Goal: Task Accomplishment & Management: Complete application form

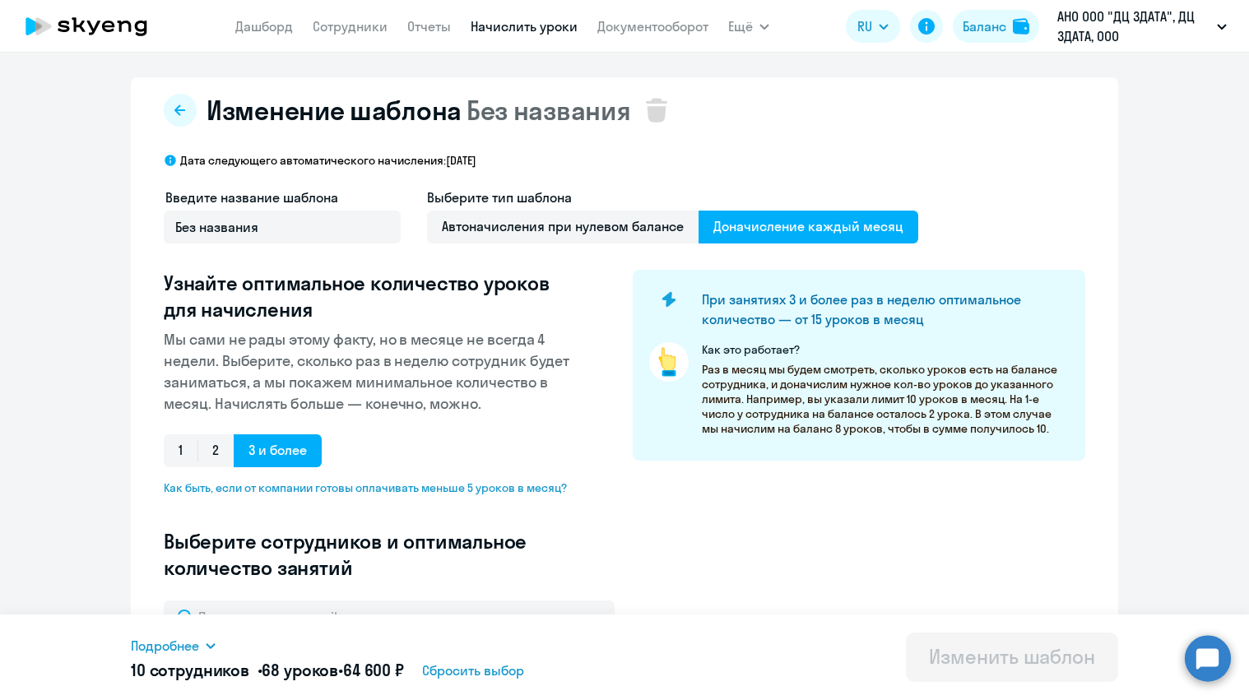
select select "10"
click at [361, 27] on link "Сотрудники" at bounding box center [350, 26] width 75 height 16
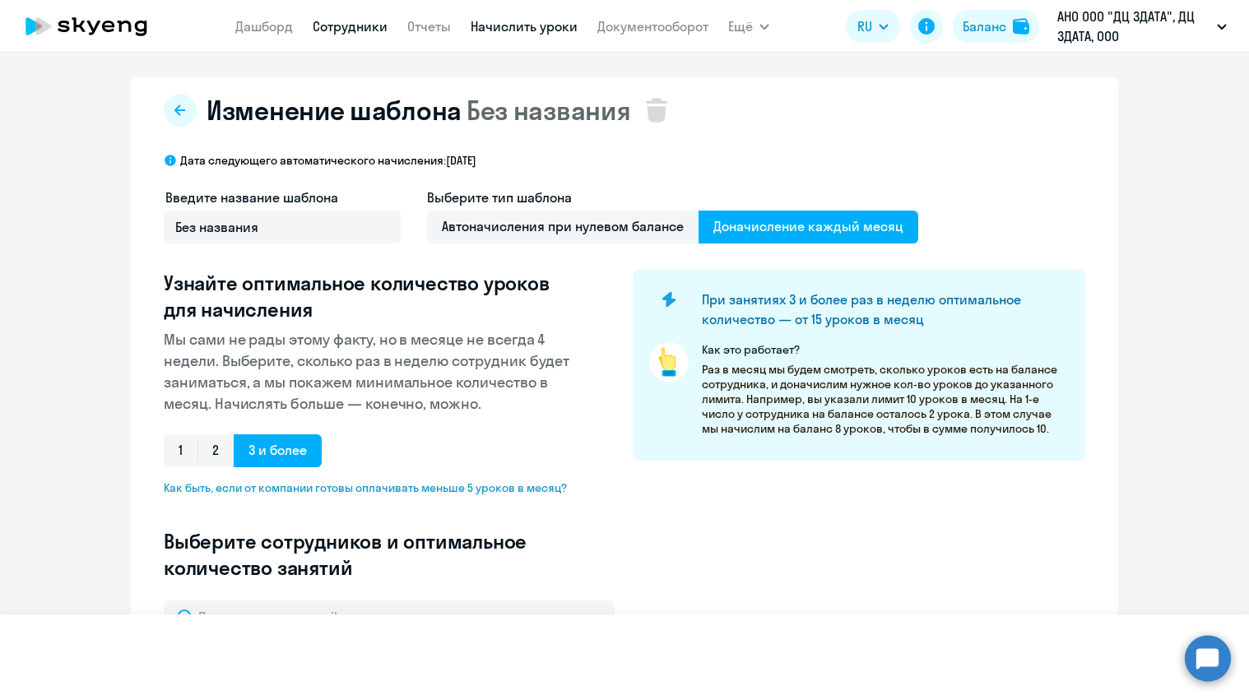
select select "30"
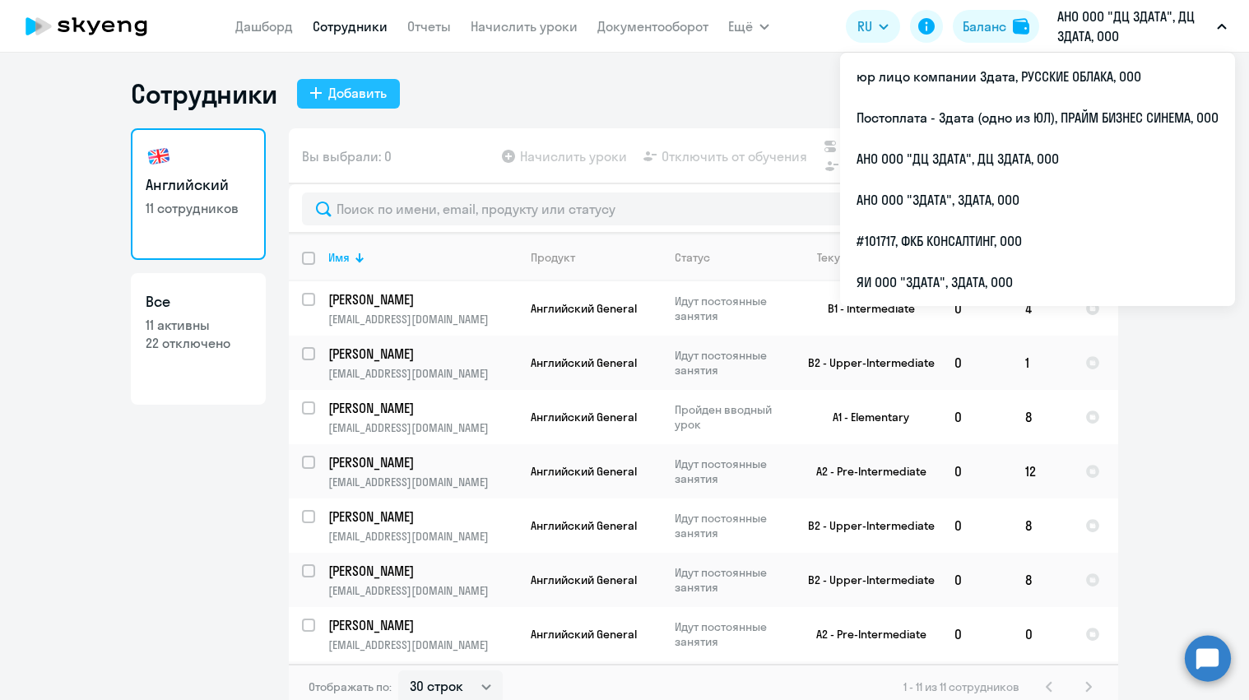
click at [358, 91] on div "Добавить" at bounding box center [357, 93] width 58 height 20
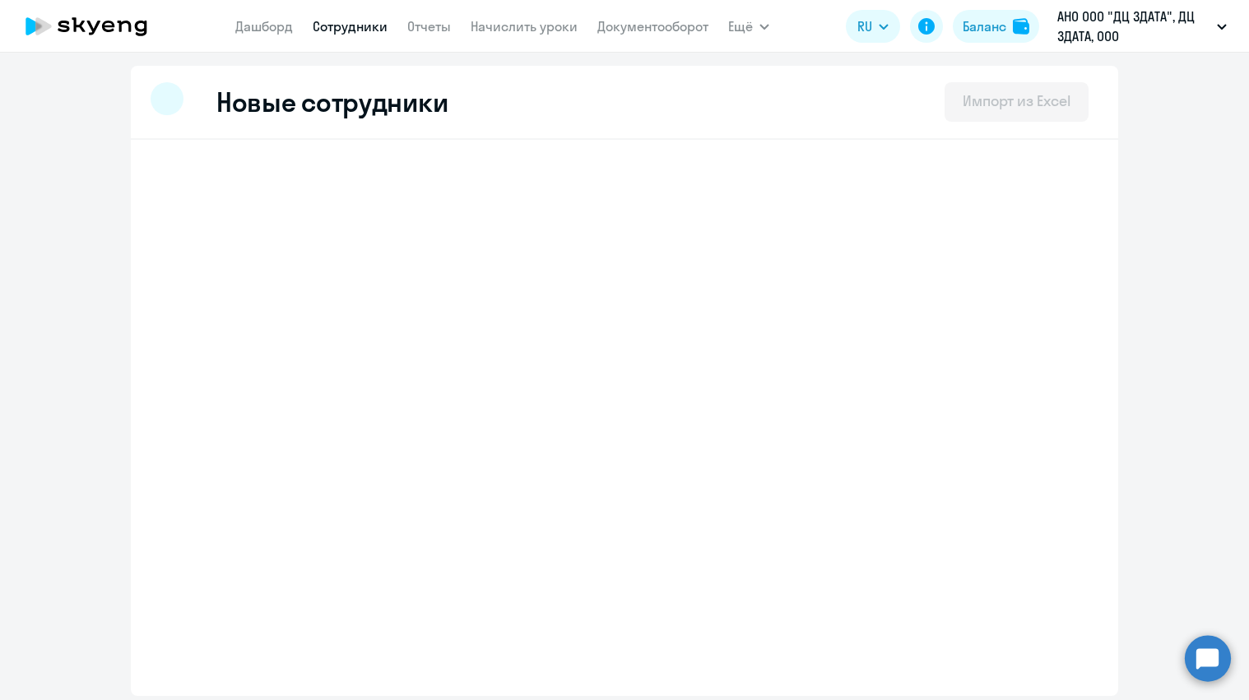
select select "english_adult_not_native_speaker"
select select "3"
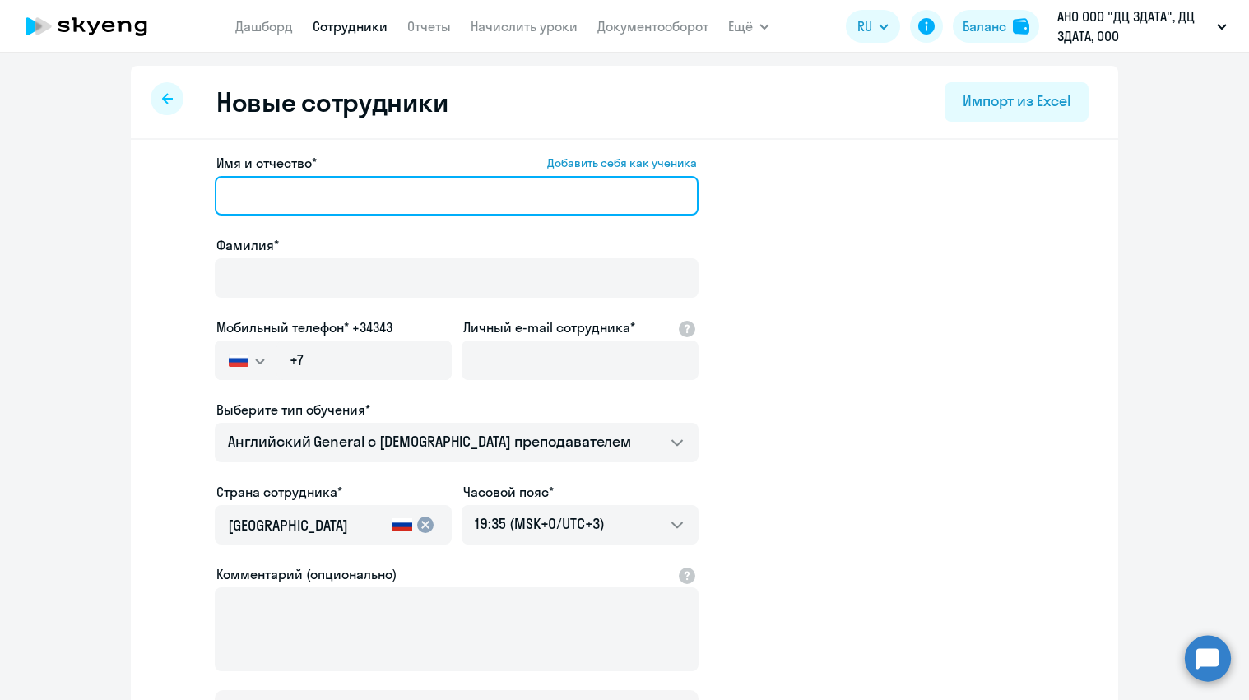
paste input "[PERSON_NAME]"
click at [258, 192] on input "[PERSON_NAME]" at bounding box center [457, 195] width 484 height 39
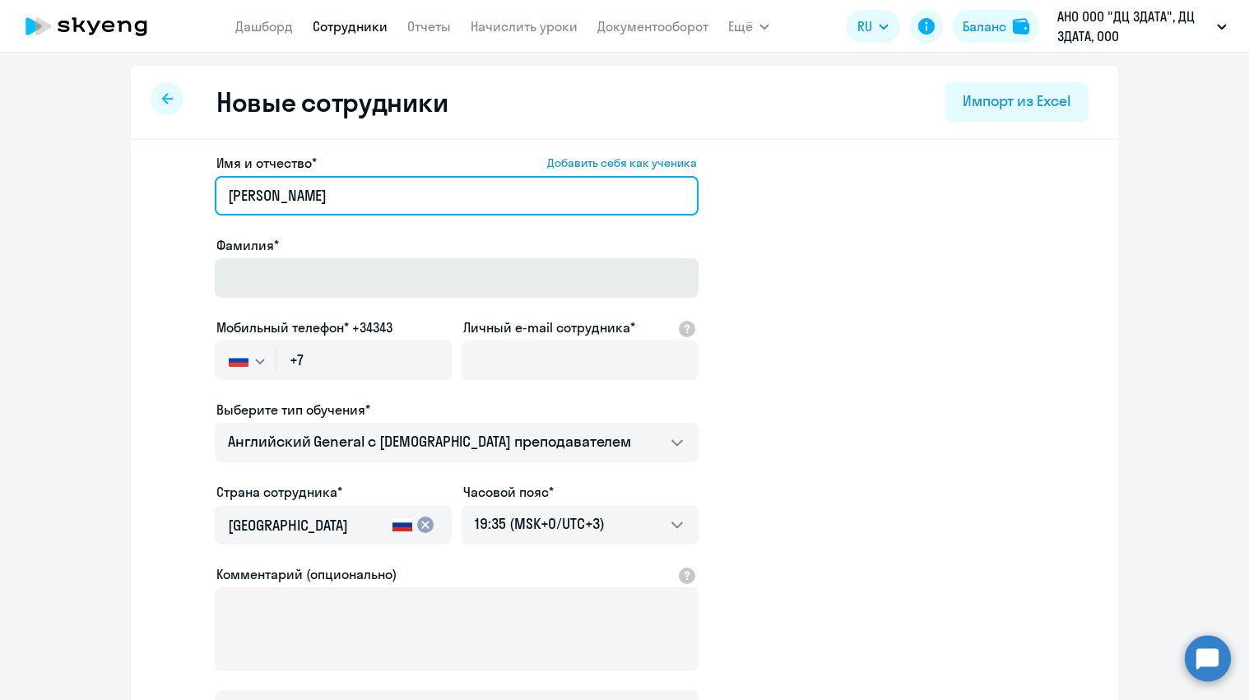
type input "[PERSON_NAME]"
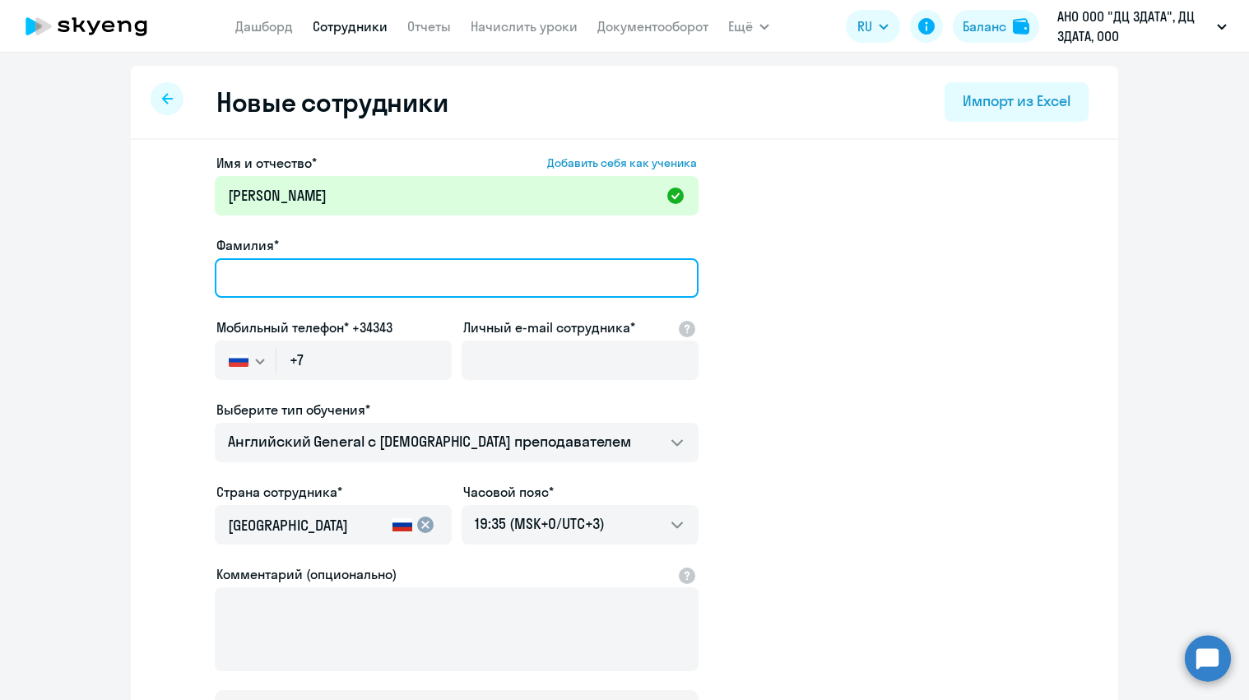
paste input "[PERSON_NAME]"
type input "[PERSON_NAME]"
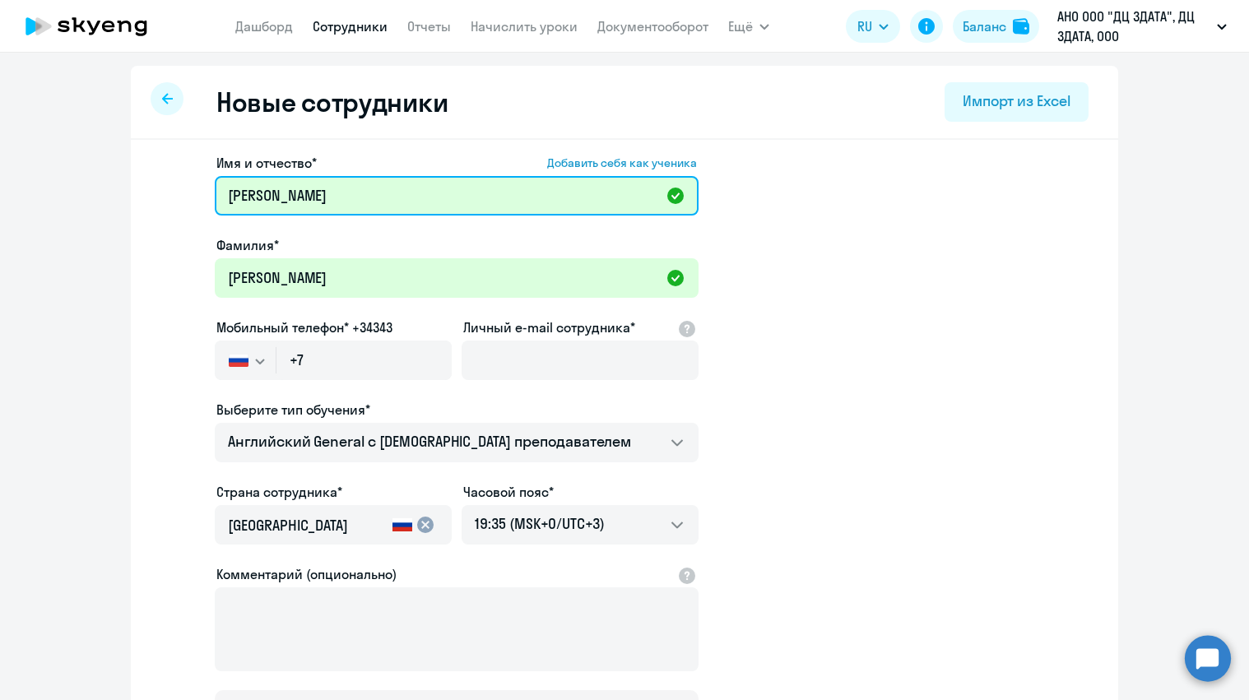
drag, startPoint x: 287, startPoint y: 195, endPoint x: 148, endPoint y: 183, distance: 139.6
click at [148, 183] on div "Имя и отчество* Добавить себя как ученика [PERSON_NAME]* [PERSON_NAME] Мобильны…" at bounding box center [624, 501] width 987 height 723
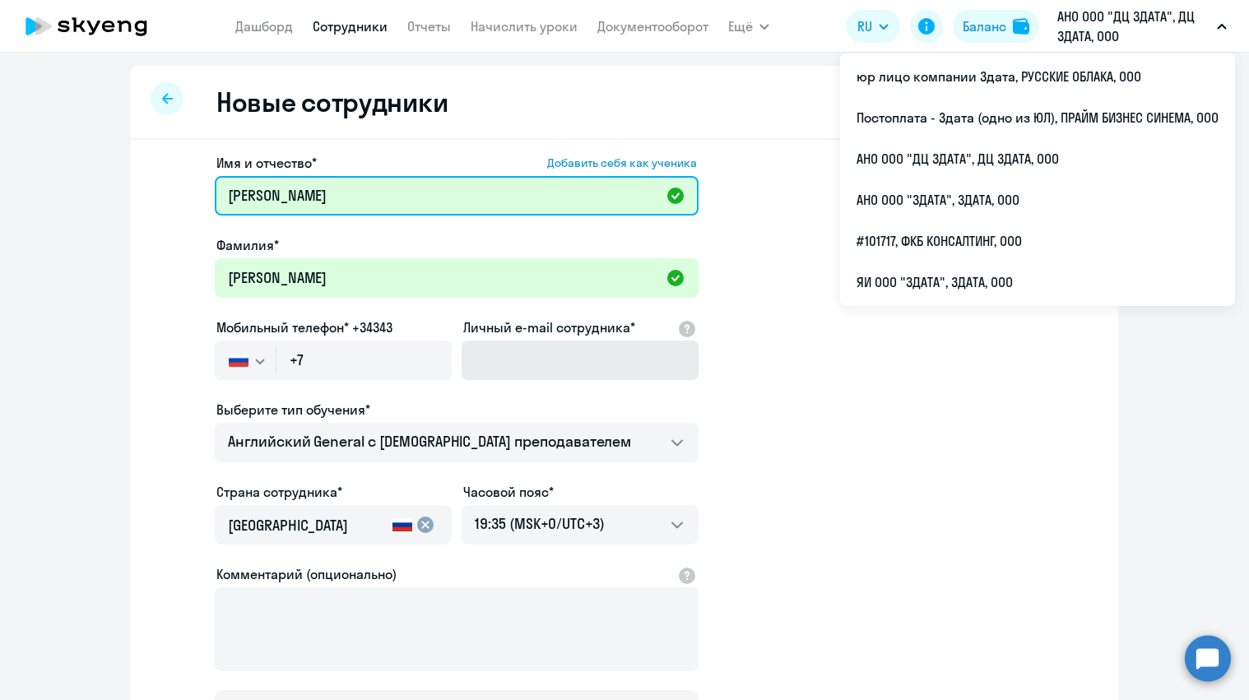
type input "[PERSON_NAME]"
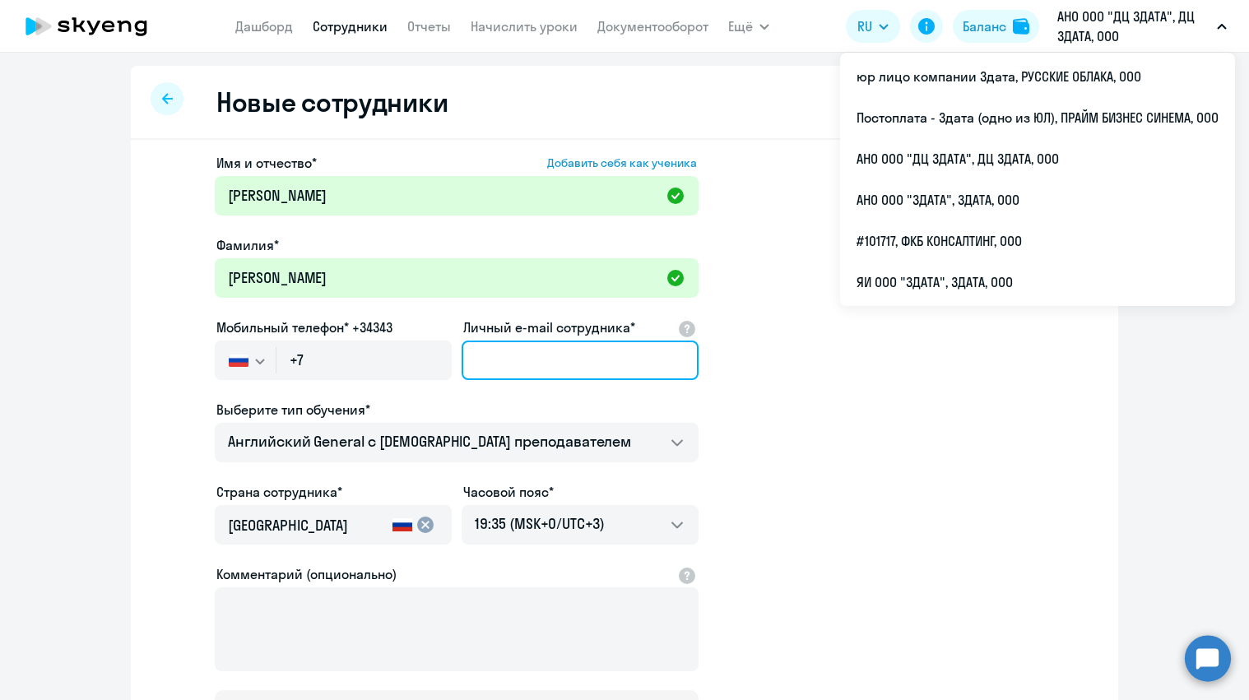
paste input "[PHONE_NUMBER]"
type input "[PHONE_NUMBER]"
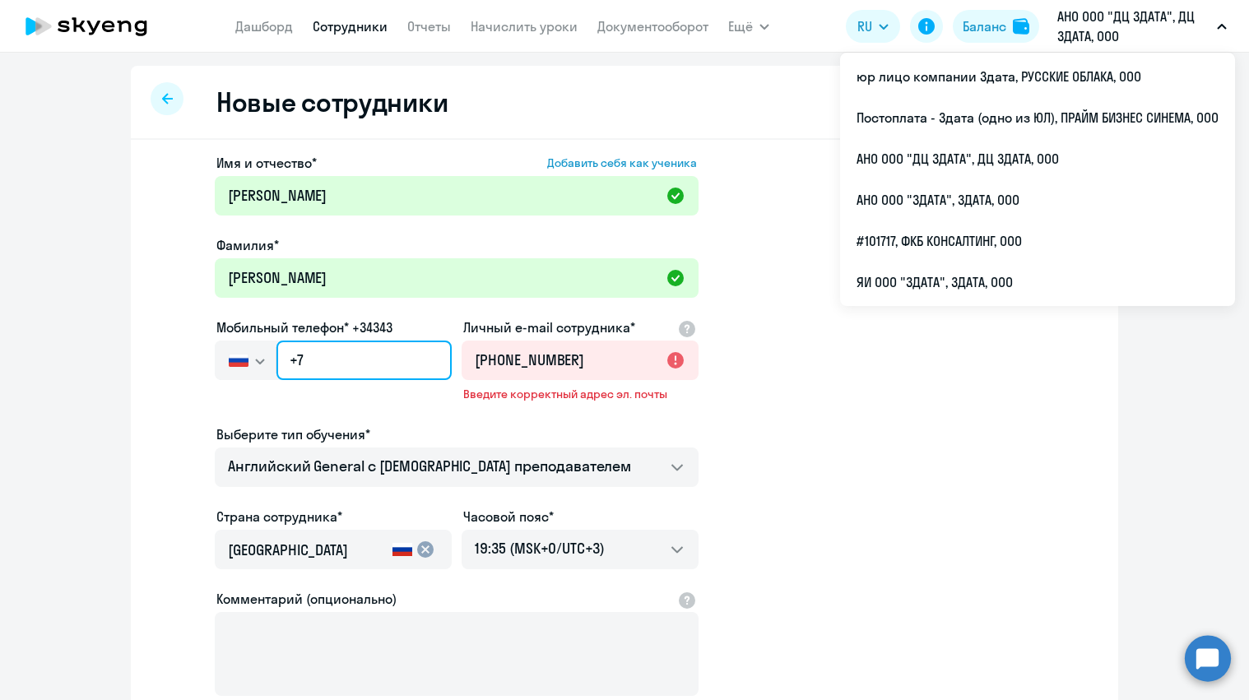
drag, startPoint x: 342, startPoint y: 357, endPoint x: 214, endPoint y: 355, distance: 128.4
click at [214, 355] on app-new-student-form "Имя и отчество* Добавить себя как ученика [PERSON_NAME]* [PERSON_NAME] телефон*…" at bounding box center [624, 458] width 935 height 611
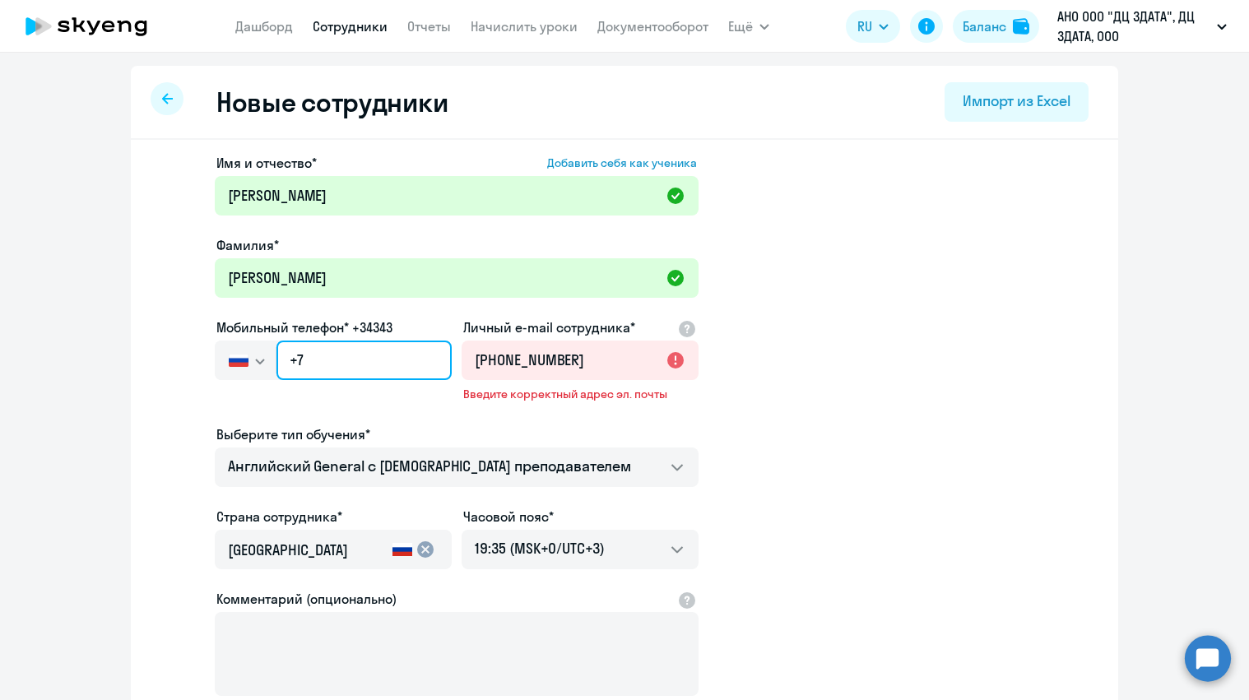
paste input "[PHONE_NUMBER]"
type input "[PHONE_NUMBER]"
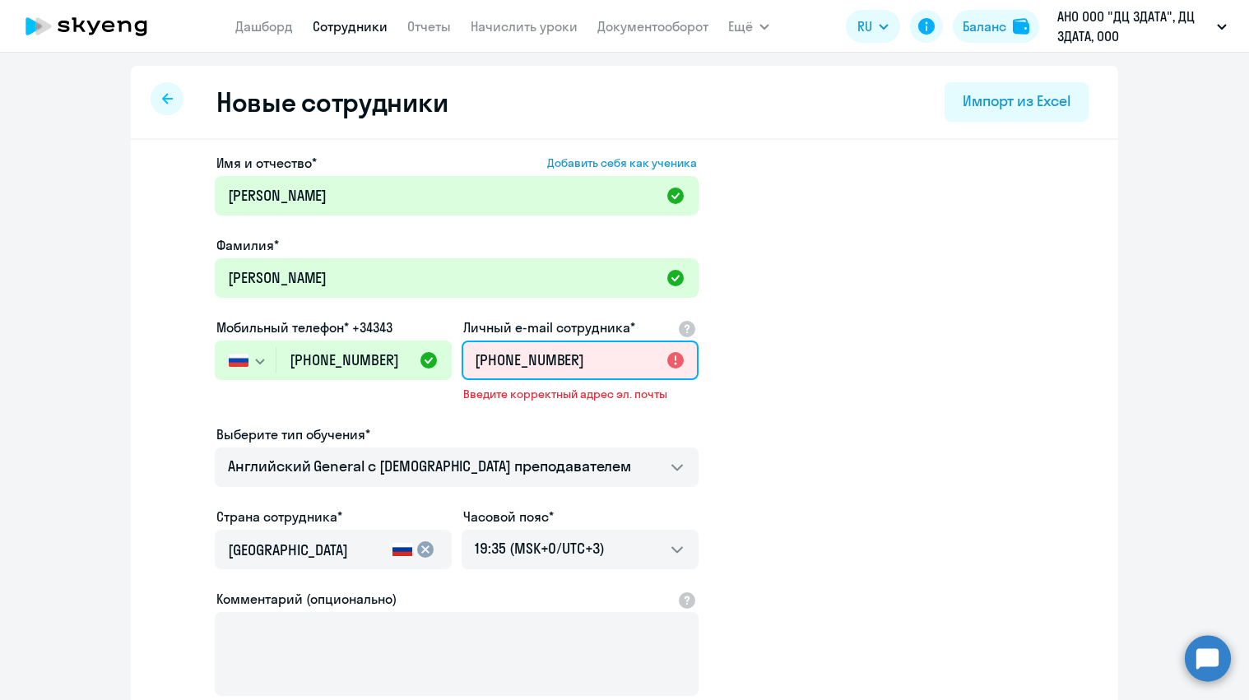
drag, startPoint x: 592, startPoint y: 355, endPoint x: 392, endPoint y: 347, distance: 200.1
click at [392, 347] on div "Имя и отчество* Добавить себя как ученика [PERSON_NAME]* [PERSON_NAME] телефон*…" at bounding box center [457, 458] width 484 height 611
paste input "[EMAIL_ADDRESS][DOMAIN_NAME]"
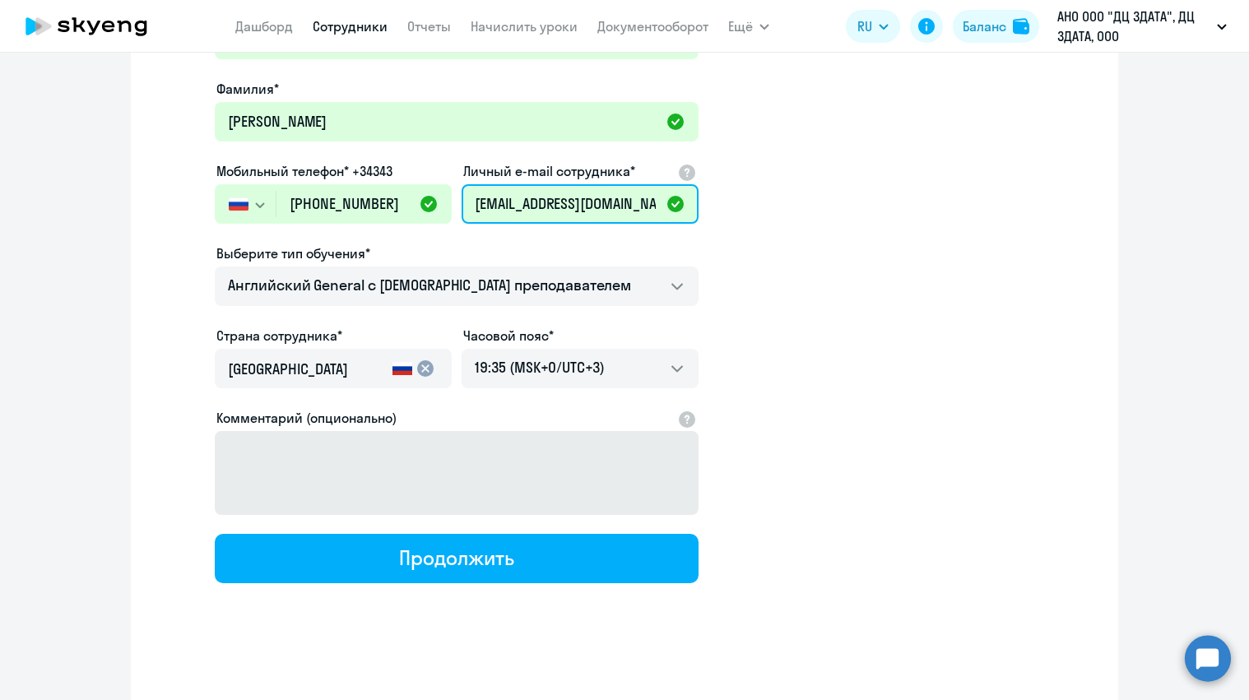
scroll to position [152, 0]
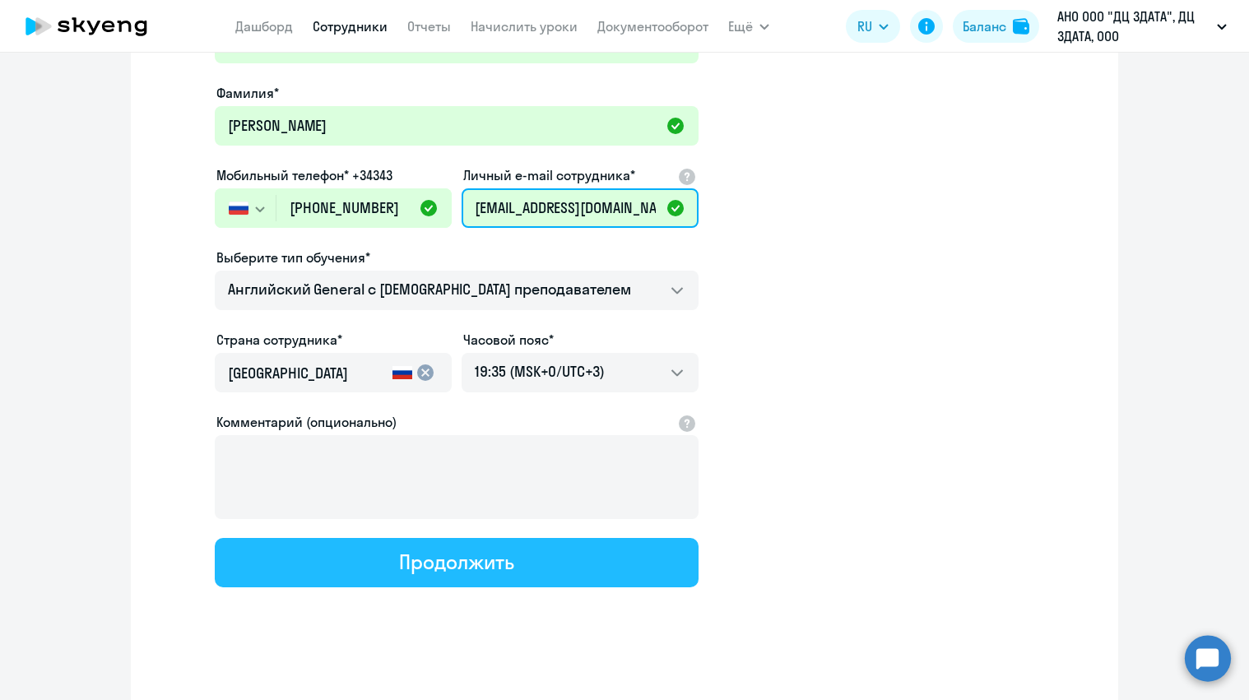
type input "[EMAIL_ADDRESS][DOMAIN_NAME]"
click at [488, 552] on div "Продолжить" at bounding box center [456, 562] width 114 height 26
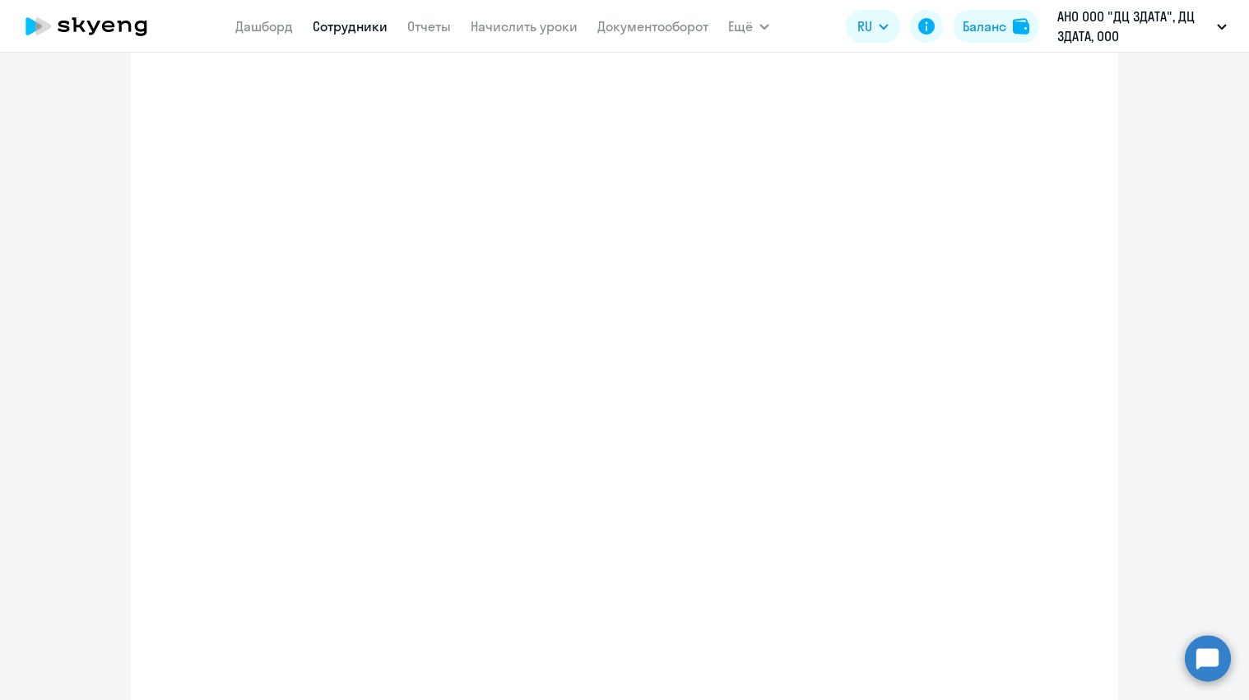
select select "english_adult_not_native_speaker"
select select "3"
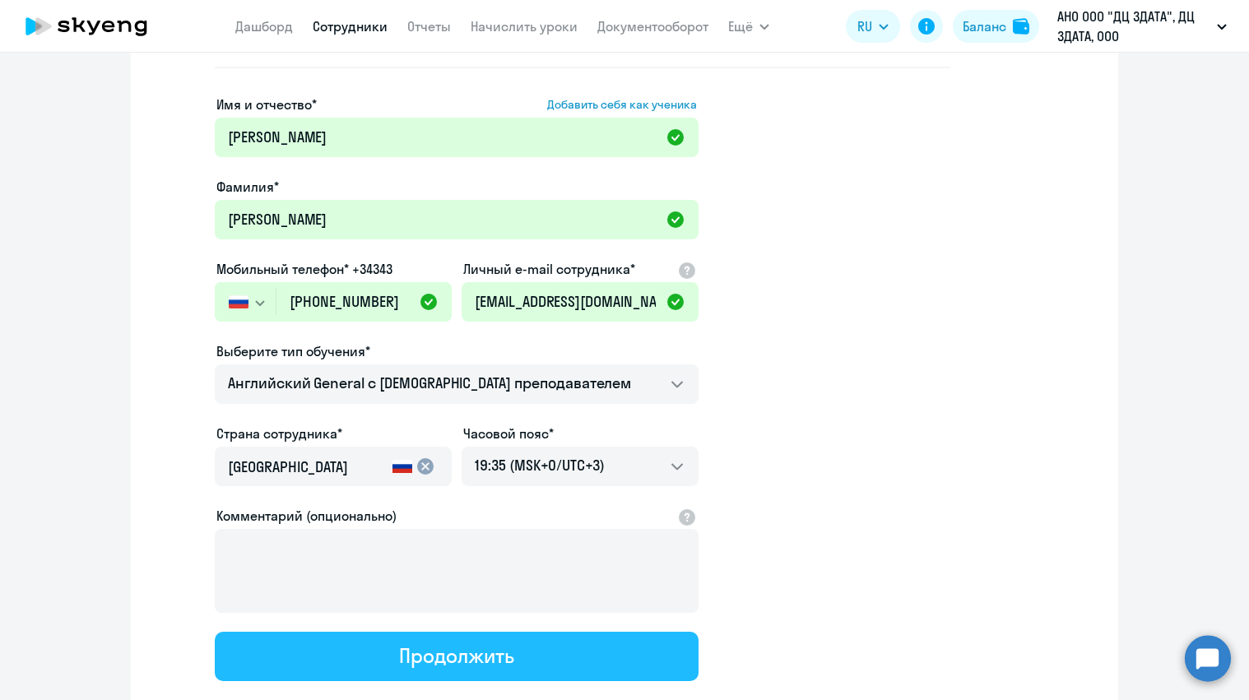
scroll to position [0, 0]
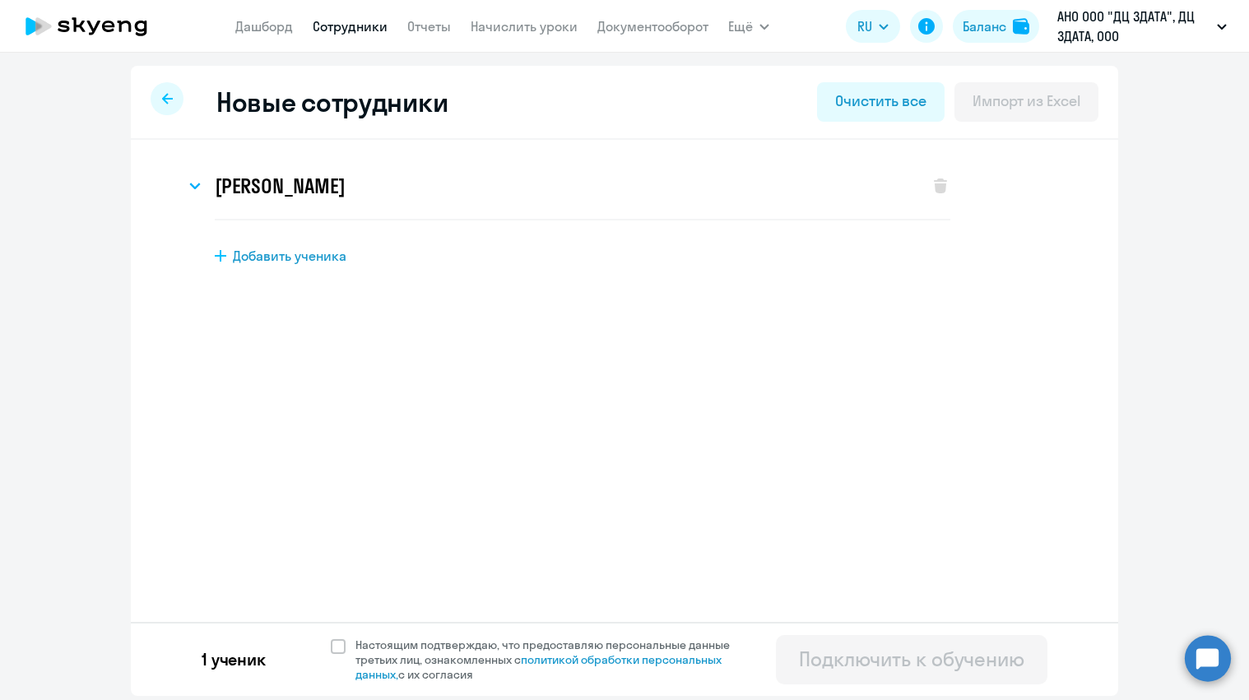
click at [289, 256] on span "Добавить ученика" at bounding box center [290, 256] width 114 height 18
select select "english_adult_not_native_speaker"
select select "3"
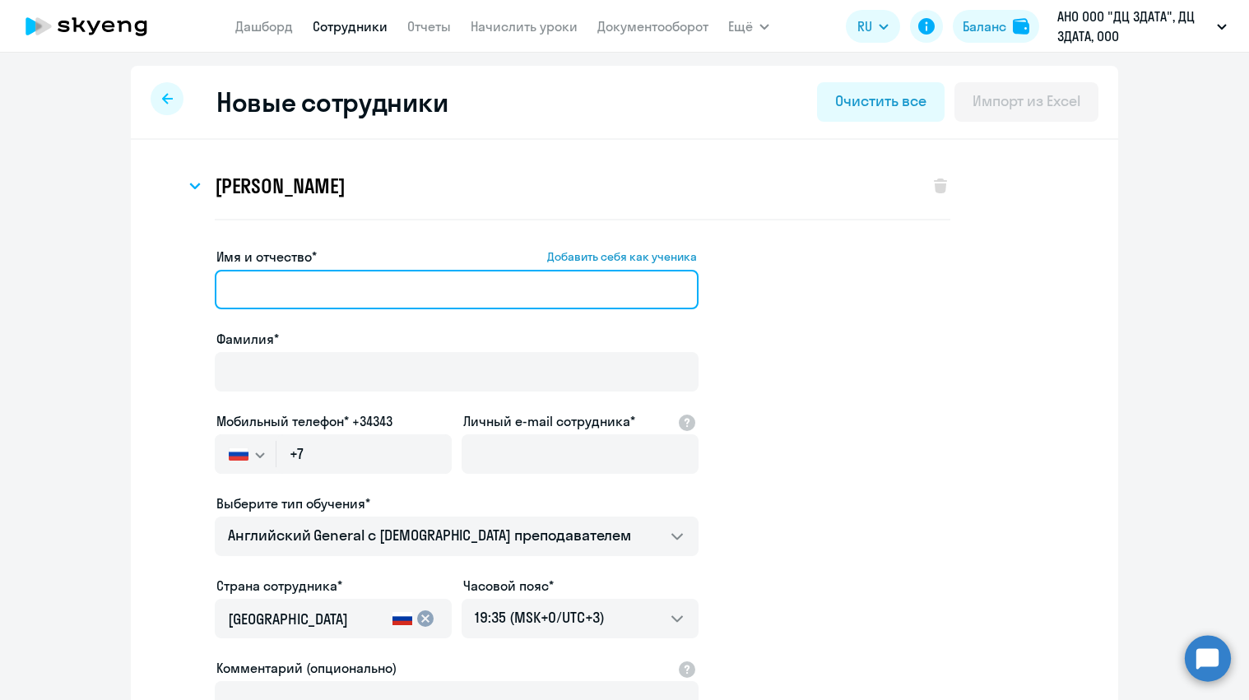
paste input "[PERSON_NAME]"
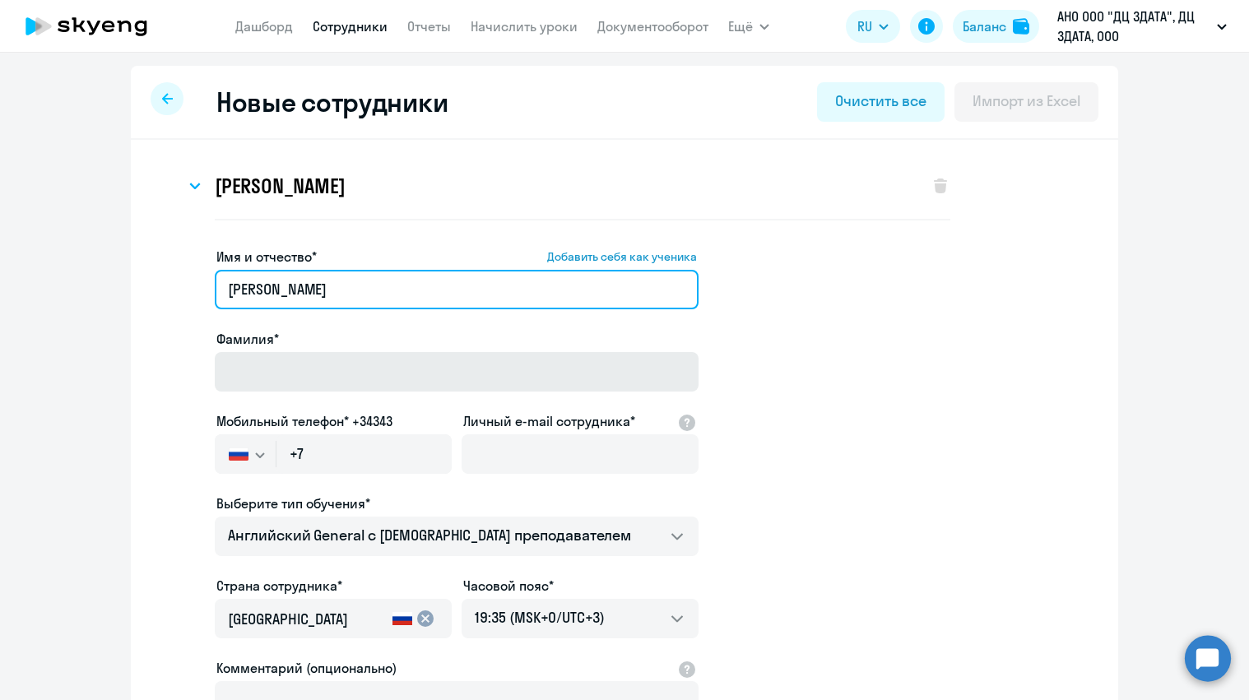
type input "[PERSON_NAME]"
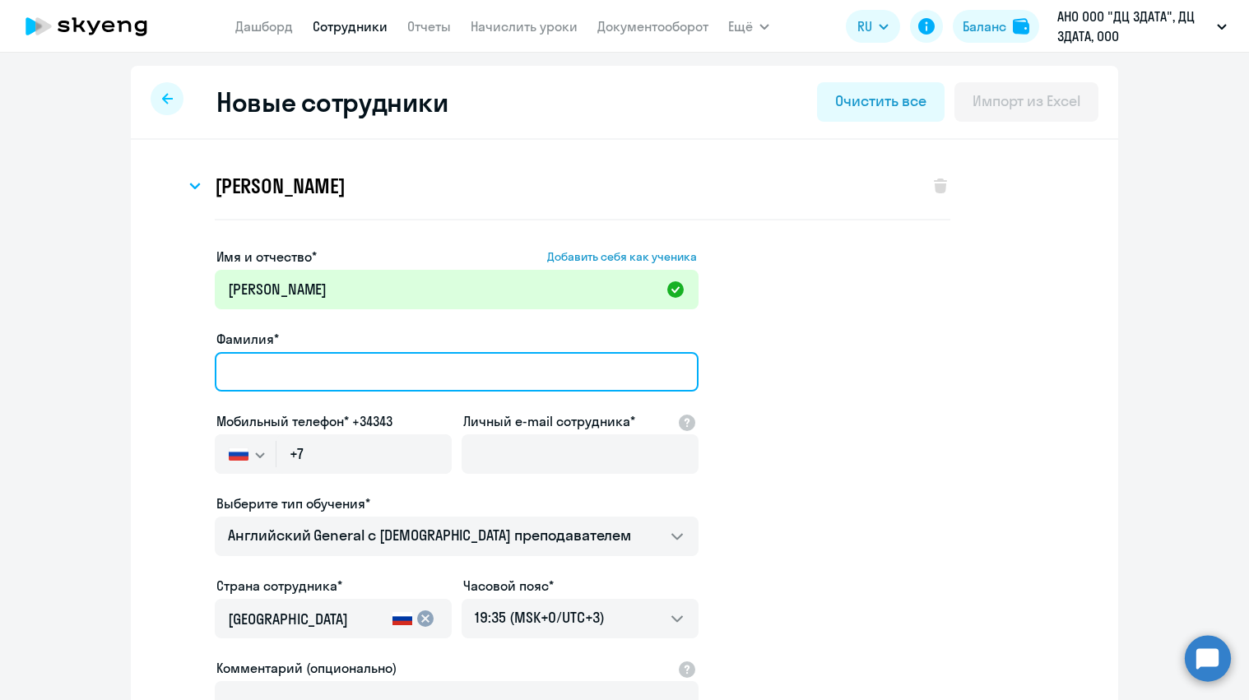
paste input "[PERSON_NAME]"
drag, startPoint x: 300, startPoint y: 373, endPoint x: 569, endPoint y: 375, distance: 269.0
click at [569, 375] on input "[PERSON_NAME]" at bounding box center [457, 371] width 484 height 39
type input "[PERSON_NAME]"
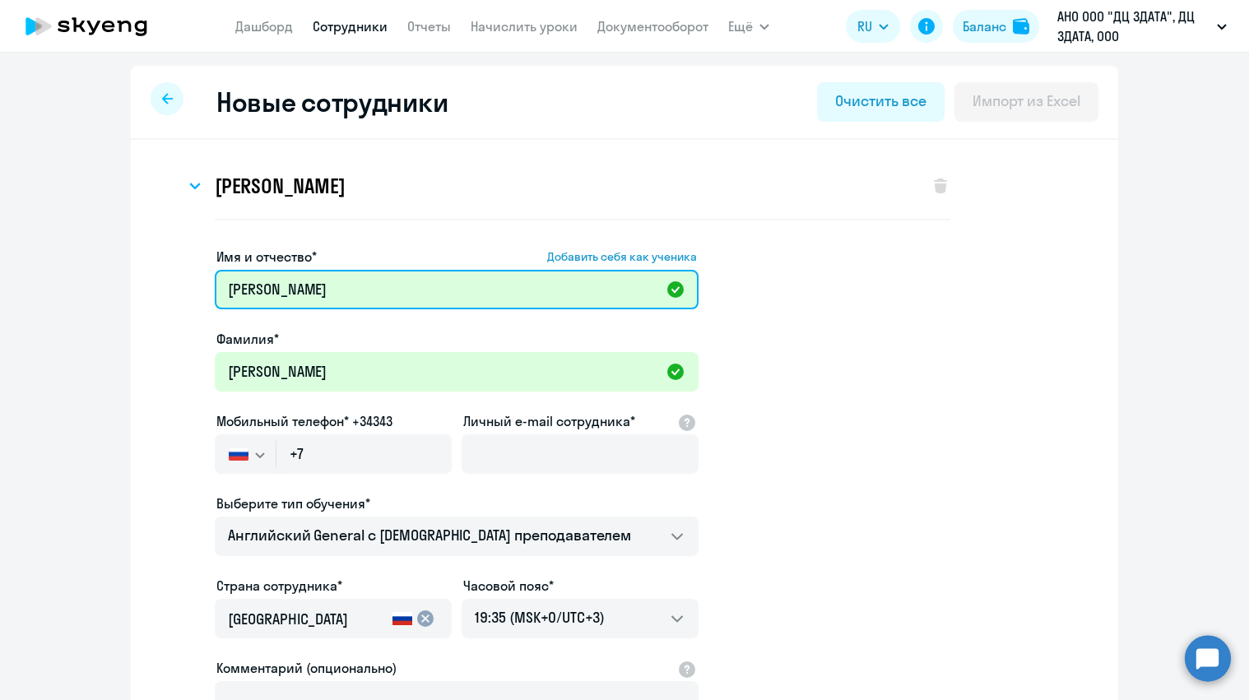
drag, startPoint x: 300, startPoint y: 288, endPoint x: 65, endPoint y: 269, distance: 236.1
click at [65, 269] on ng-component "Новые сотрудники Очистить все Импорт из Excel [PERSON_NAME] Имя и отчество* Доб…" at bounding box center [624, 511] width 1249 height 891
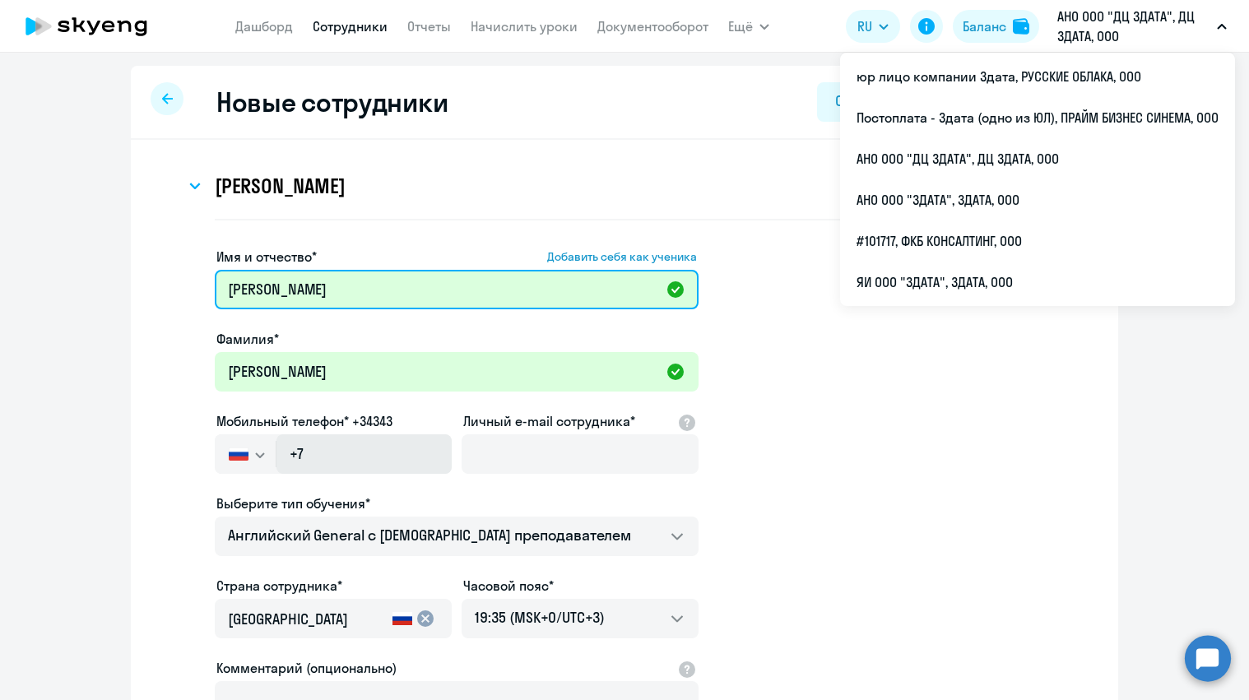
type input "[PERSON_NAME]"
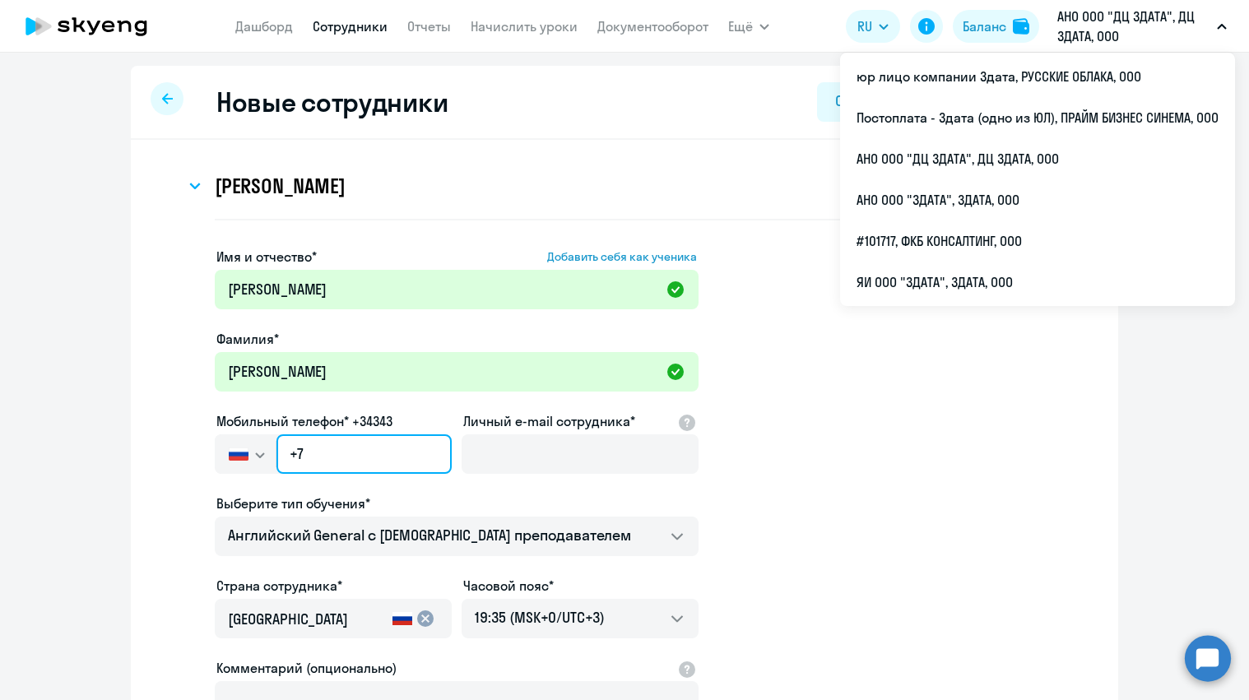
drag, startPoint x: 328, startPoint y: 457, endPoint x: 189, endPoint y: 434, distance: 140.8
click at [193, 434] on app-new-student-form "Имя и отчество* Добавить себя как ученика [PERSON_NAME]* [PERSON_NAME] телефон*…" at bounding box center [624, 540] width 935 height 587
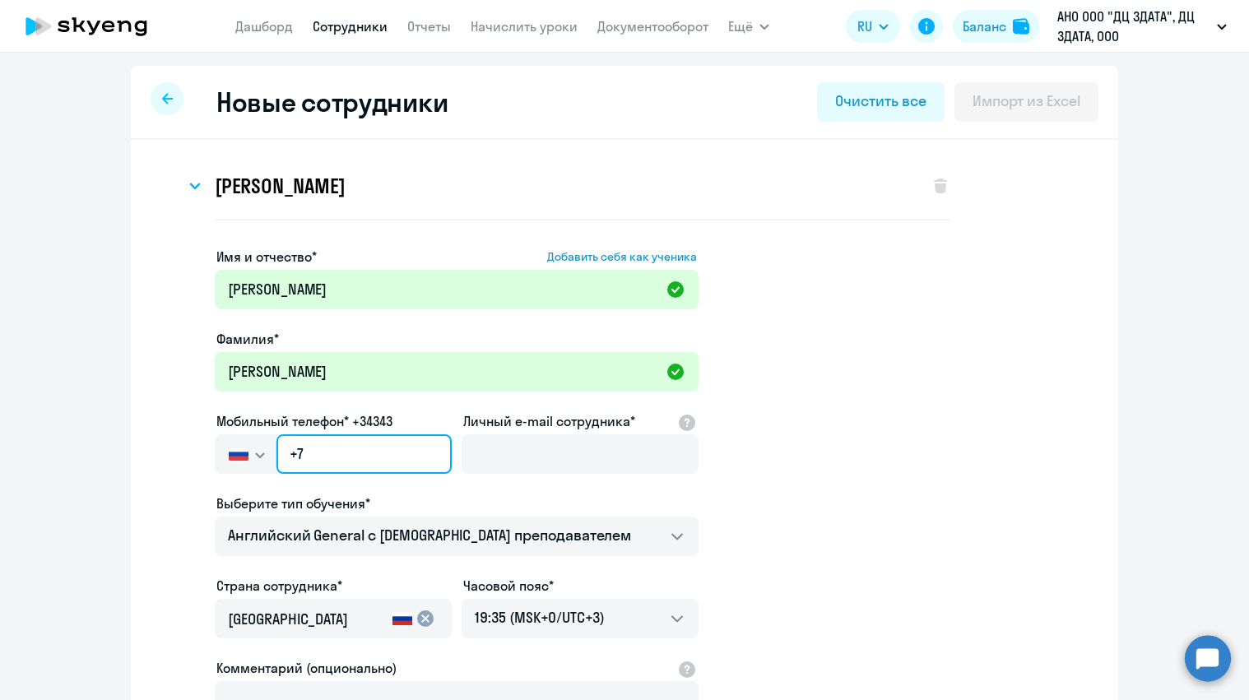
paste input "[PHONE_NUMBER]"
type input "[PHONE_NUMBER]"
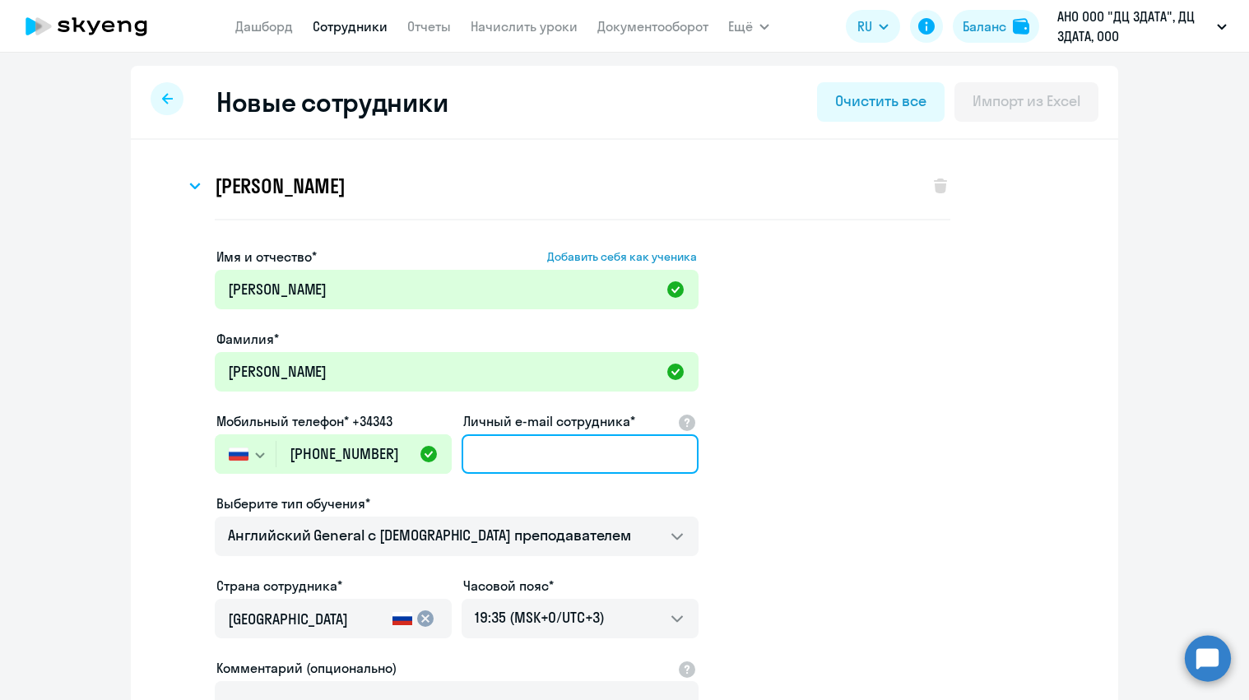
paste input "[EMAIL_ADDRESS][DOMAIN_NAME]"
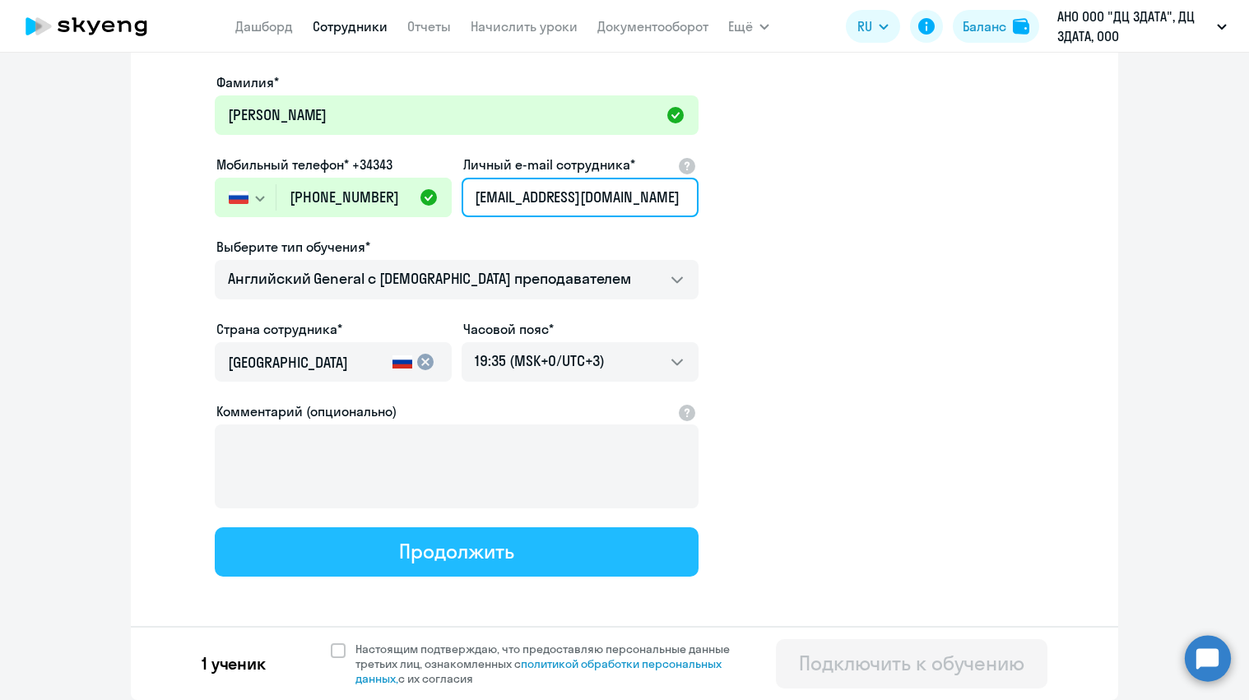
scroll to position [256, 0]
type input "[EMAIL_ADDRESS][DOMAIN_NAME]"
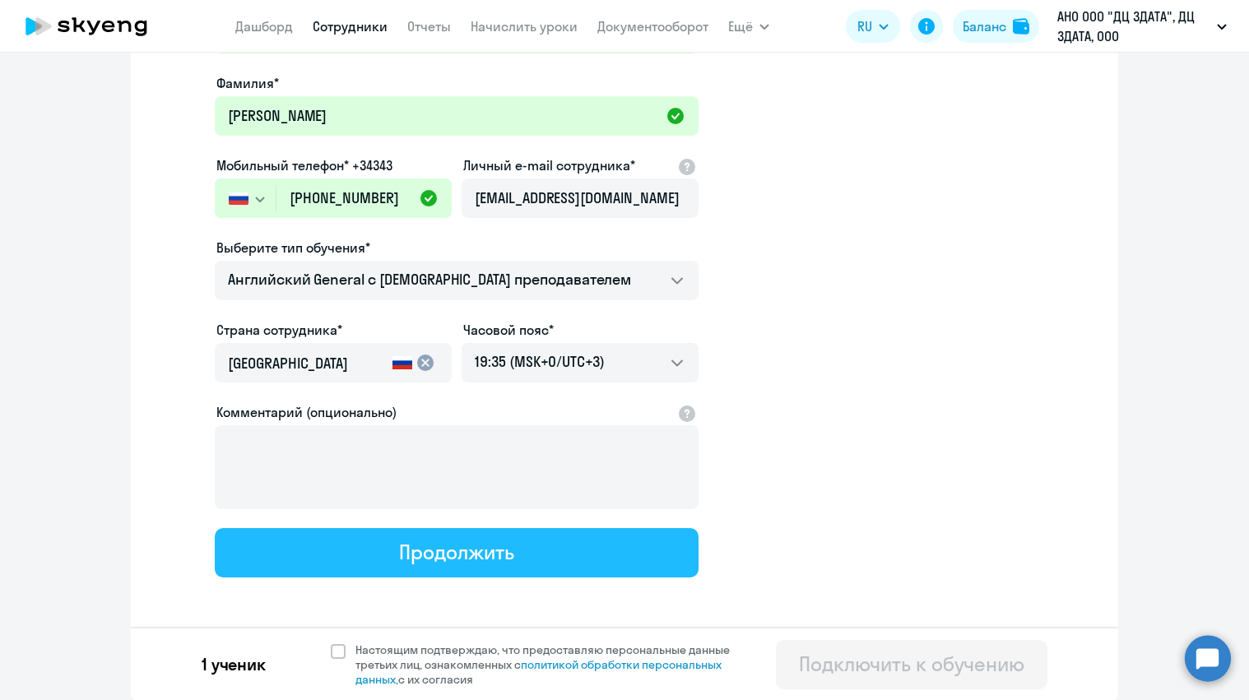
click at [452, 548] on div "Продолжить" at bounding box center [456, 552] width 114 height 26
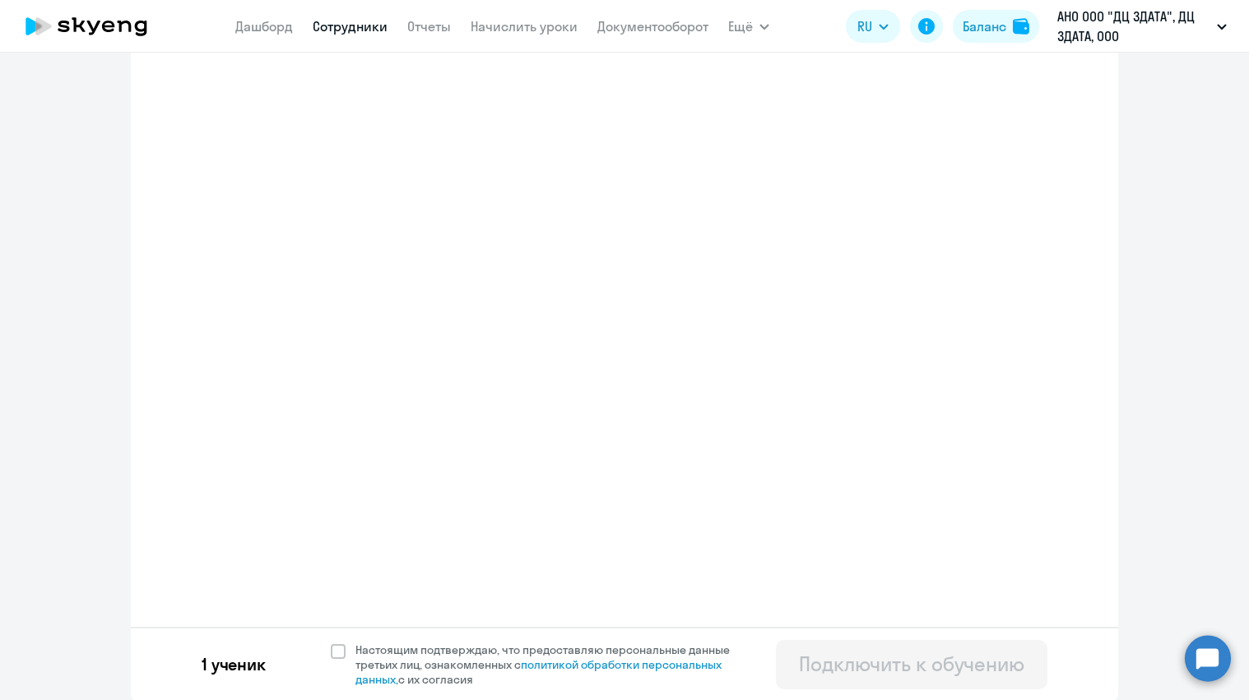
select select "english_adult_not_native_speaker"
select select "3"
select select "english_adult_not_native_speaker"
select select "3"
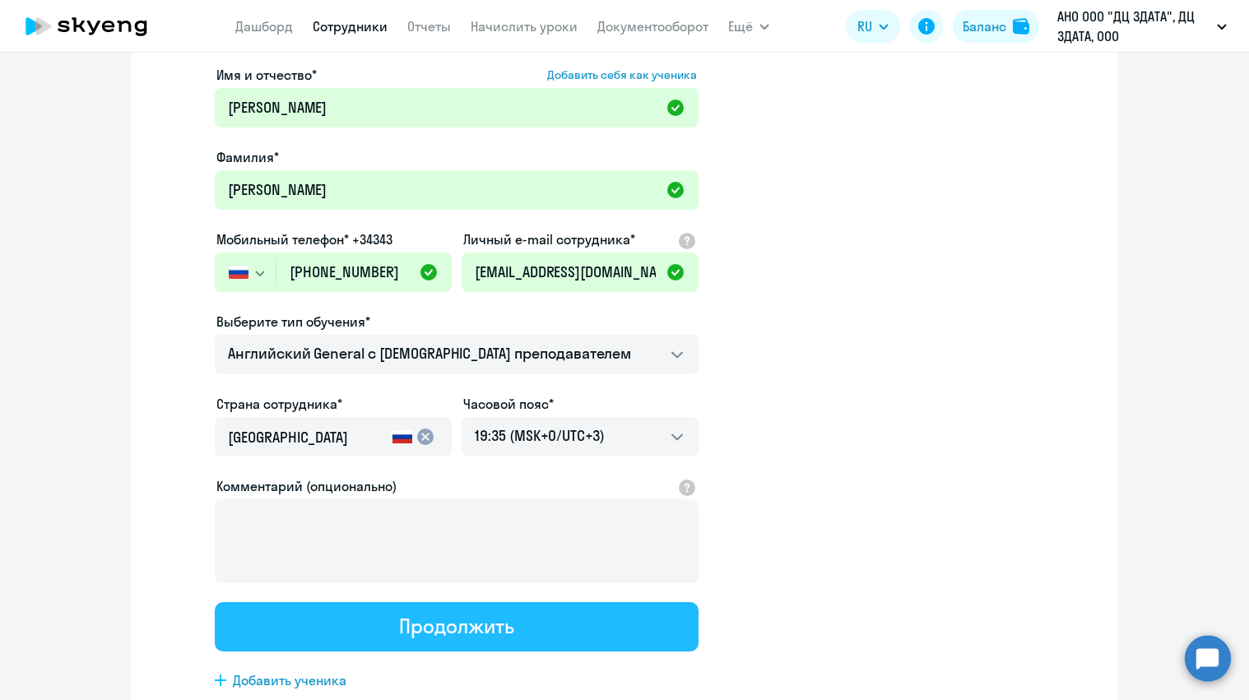
scroll to position [0, 0]
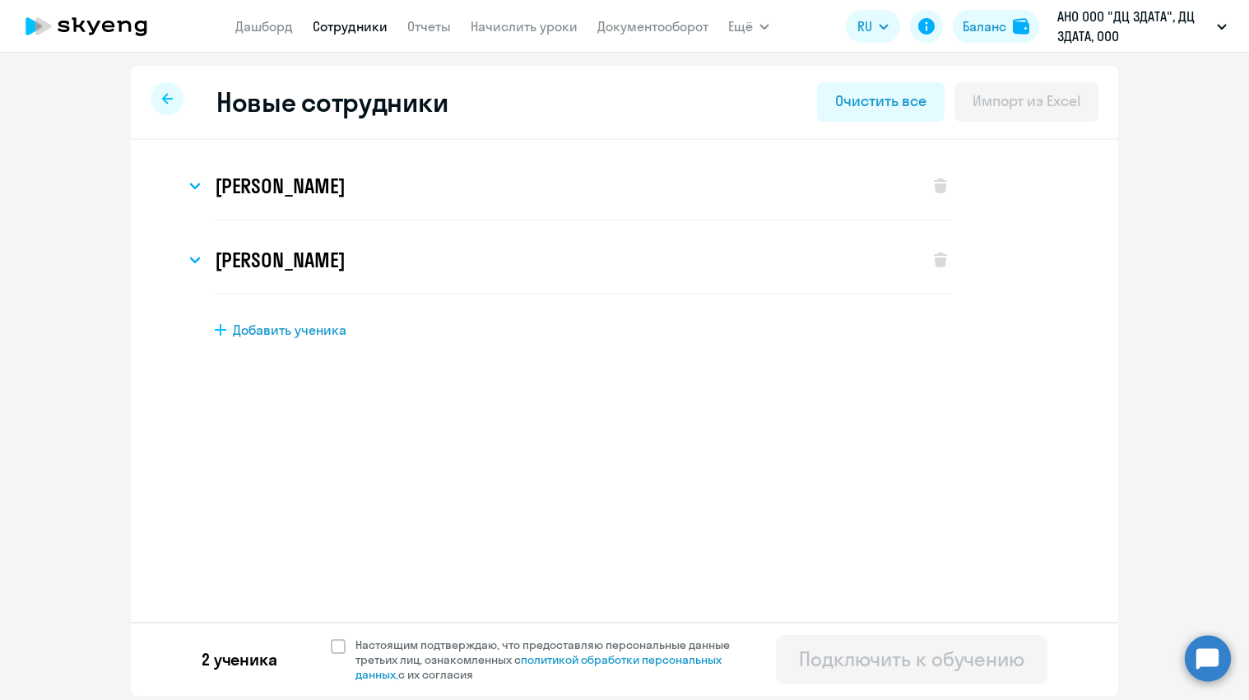
click at [291, 327] on span "Добавить ученика" at bounding box center [290, 330] width 114 height 18
select select "english_adult_not_native_speaker"
select select "3"
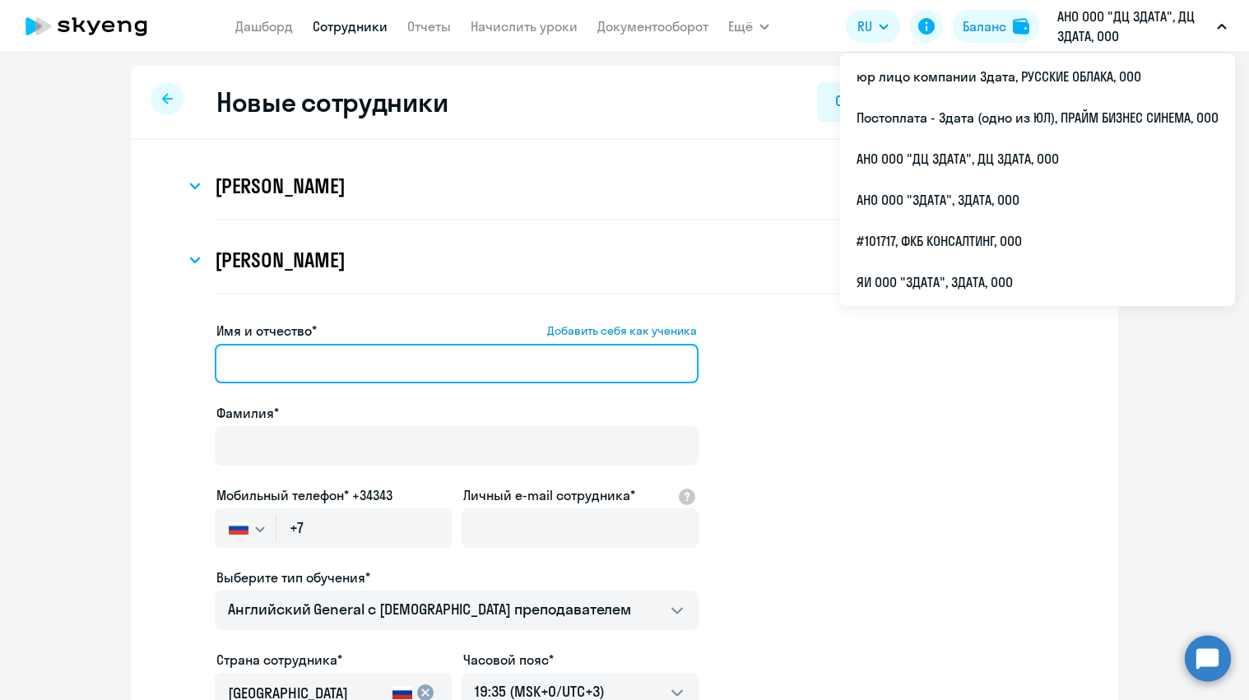
paste input "[PERSON_NAME]"
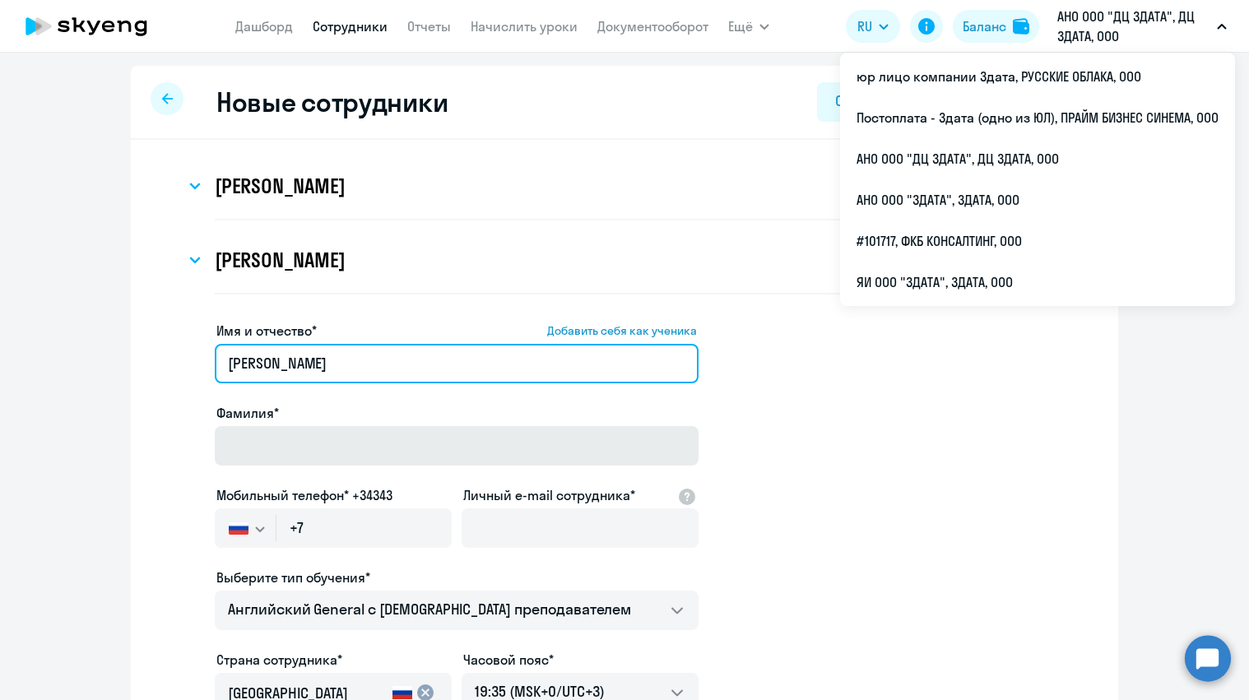
type input "[PERSON_NAME]"
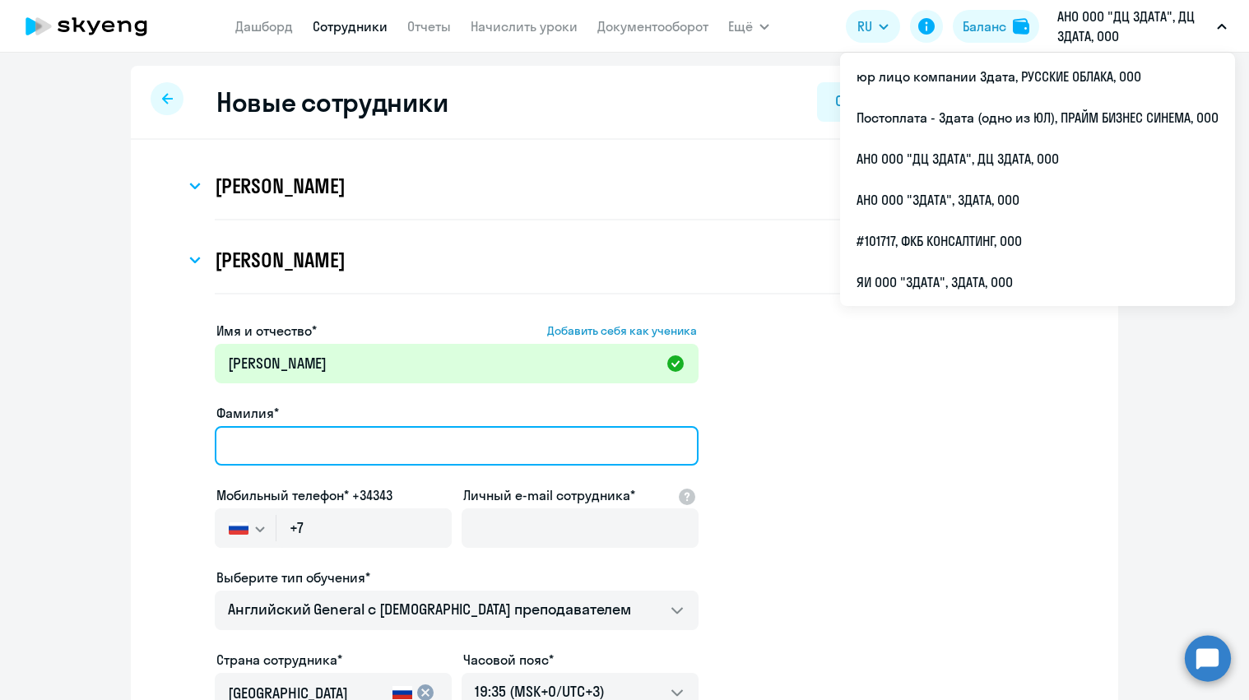
paste input "[PERSON_NAME]"
drag, startPoint x: 312, startPoint y: 444, endPoint x: 561, endPoint y: 452, distance: 249.4
click at [561, 452] on input "[PERSON_NAME]" at bounding box center [457, 445] width 484 height 39
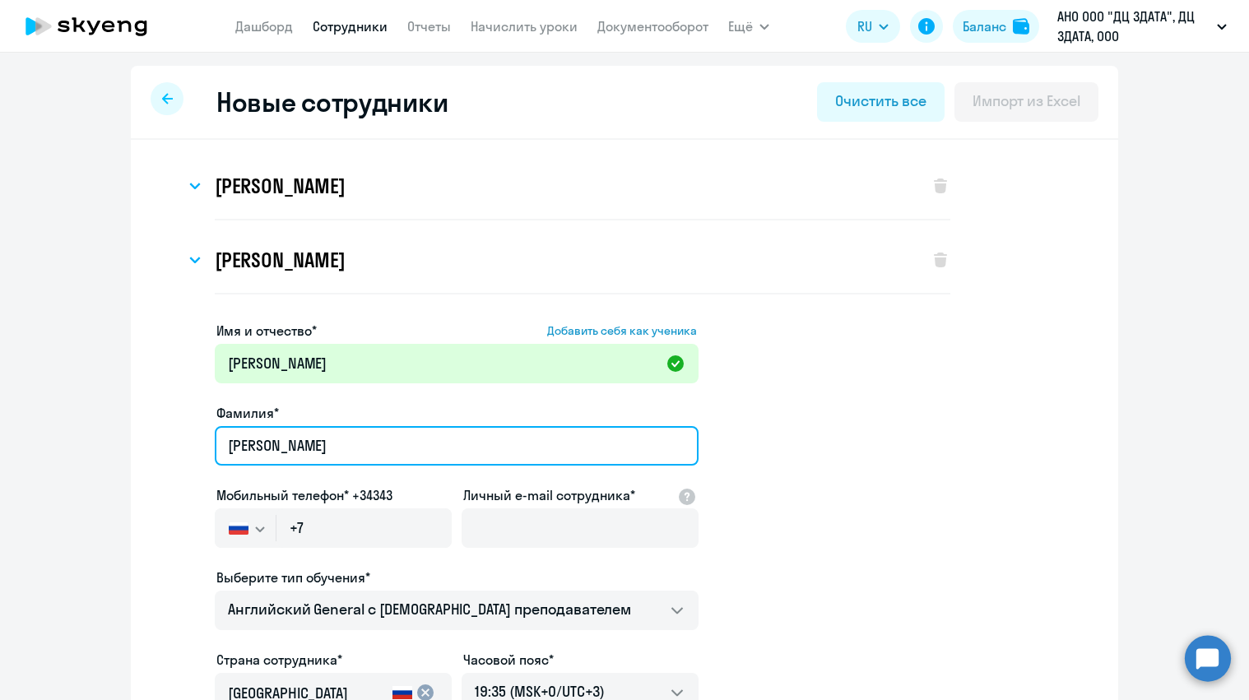
type input "[PERSON_NAME]"
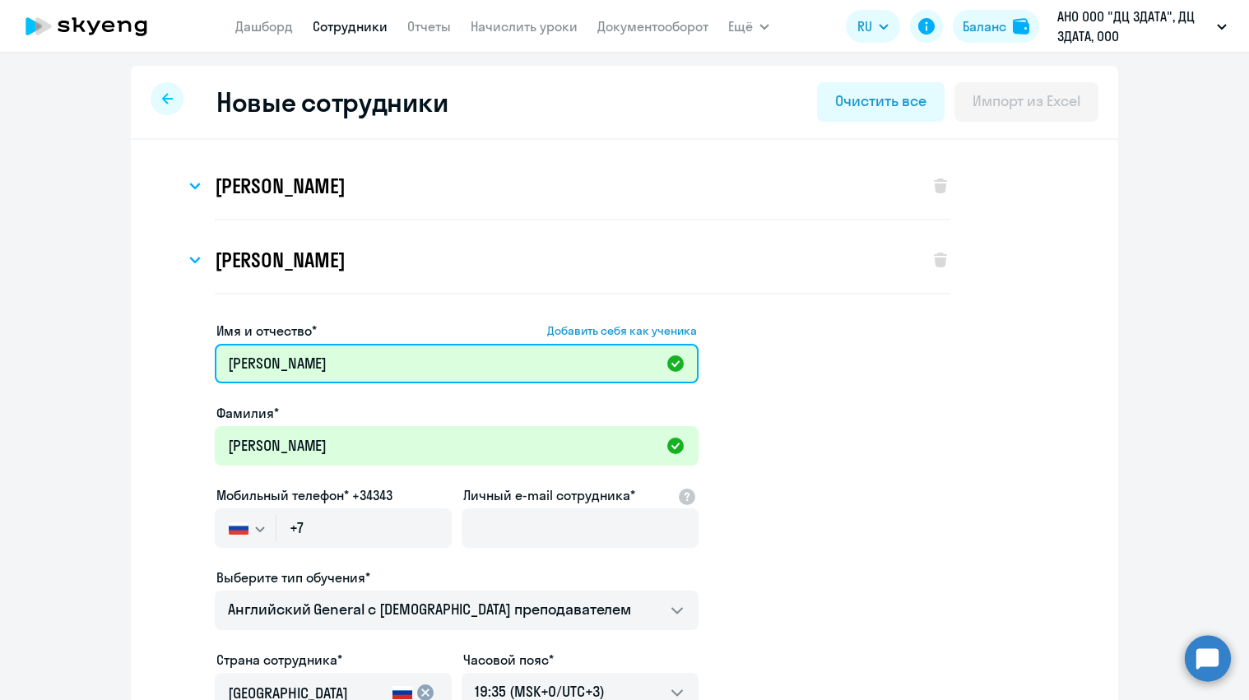
drag, startPoint x: 315, startPoint y: 364, endPoint x: 14, endPoint y: 334, distance: 302.6
click at [14, 334] on ng-component "Новые сотрудники Очистить все Импорт из Excel [PERSON_NAME] Имя и отчество* Доб…" at bounding box center [624, 548] width 1249 height 965
type input "[PERSON_NAME]"
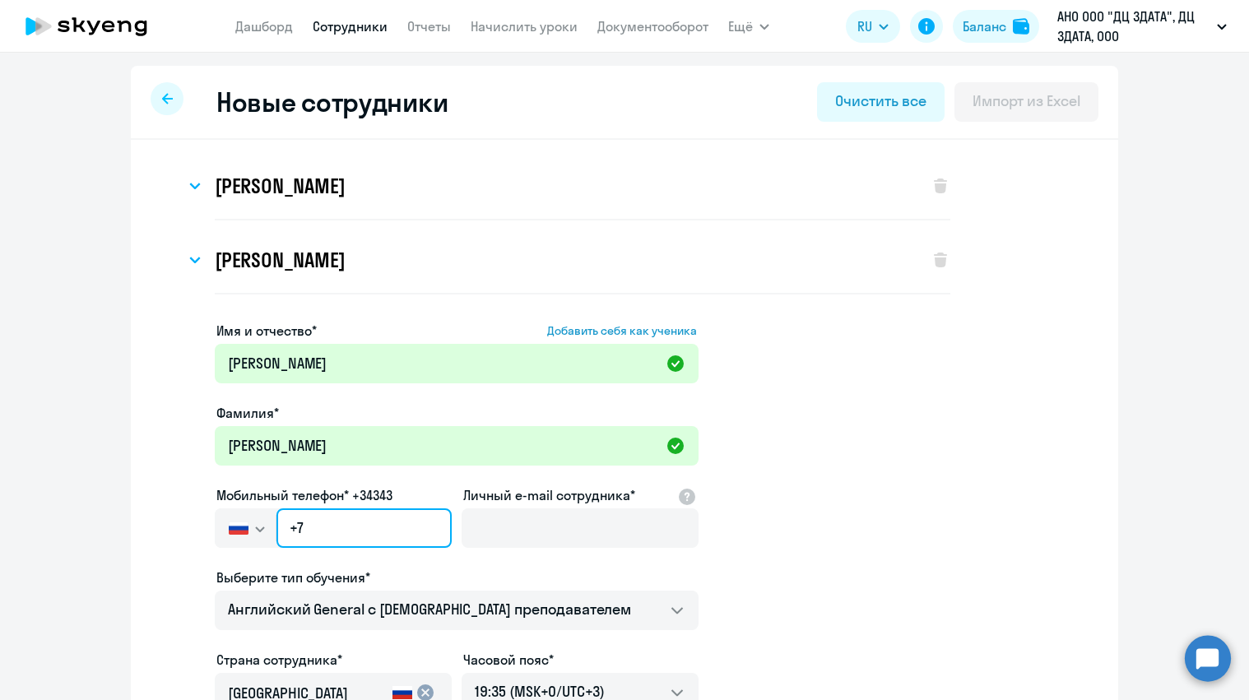
drag, startPoint x: 332, startPoint y: 532, endPoint x: 246, endPoint y: 517, distance: 87.8
click at [246, 517] on div "[GEOGRAPHIC_DATA] +7 [GEOGRAPHIC_DATA] +7 [GEOGRAPHIC_DATA] +380 [GEOGRAPHIC_DA…" at bounding box center [333, 527] width 237 height 39
paste input "[PHONE_NUMBER]"
type input "[PHONE_NUMBER]"
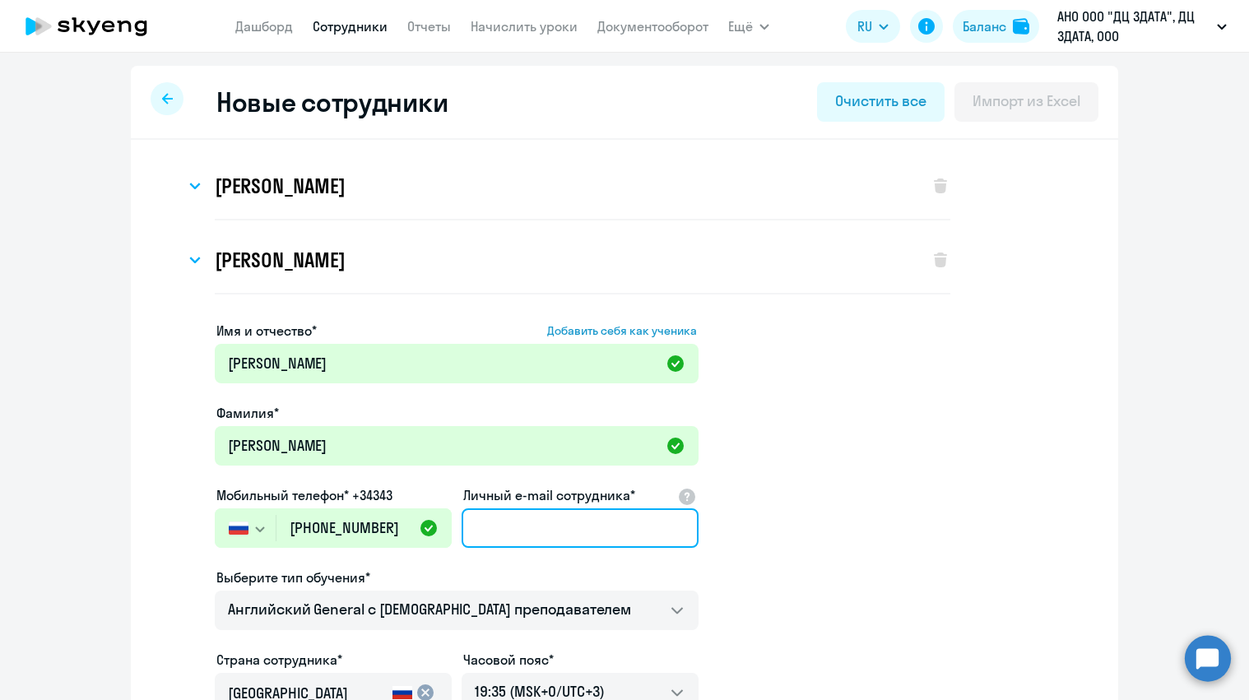
paste input "[EMAIL_ADDRESS][DOMAIN_NAME]"
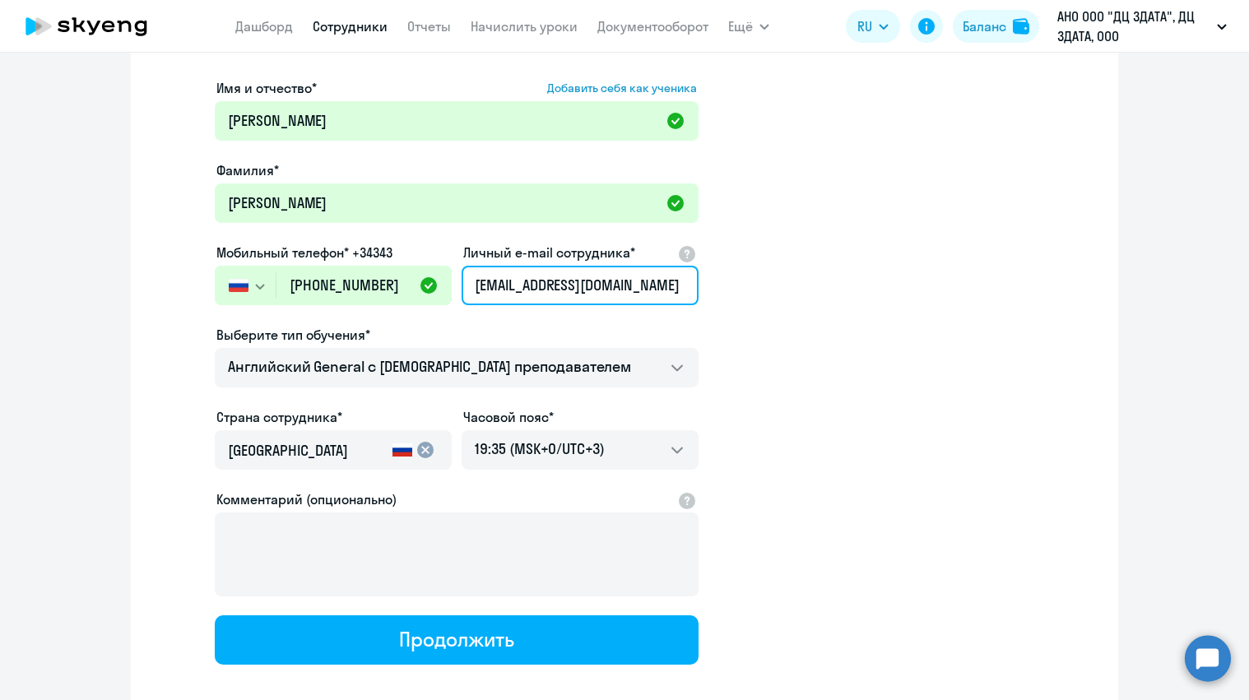
scroll to position [281, 0]
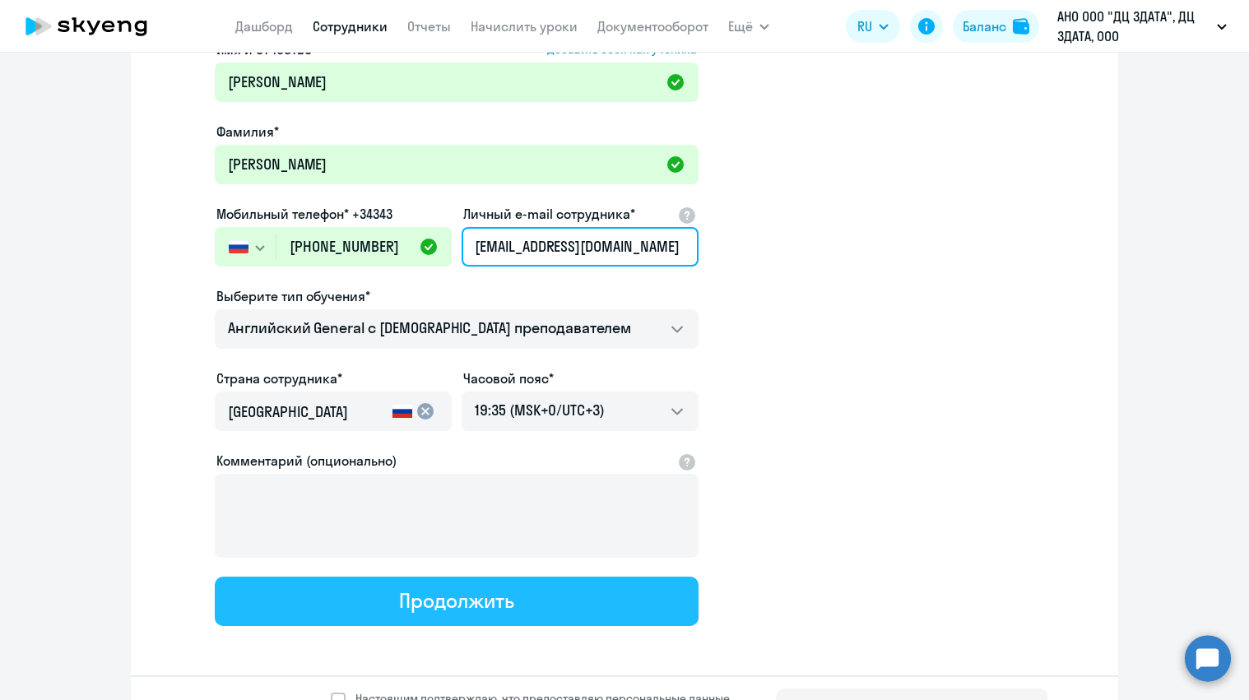
type input "[EMAIL_ADDRESS][DOMAIN_NAME]"
click at [353, 607] on button "Продолжить" at bounding box center [457, 601] width 484 height 49
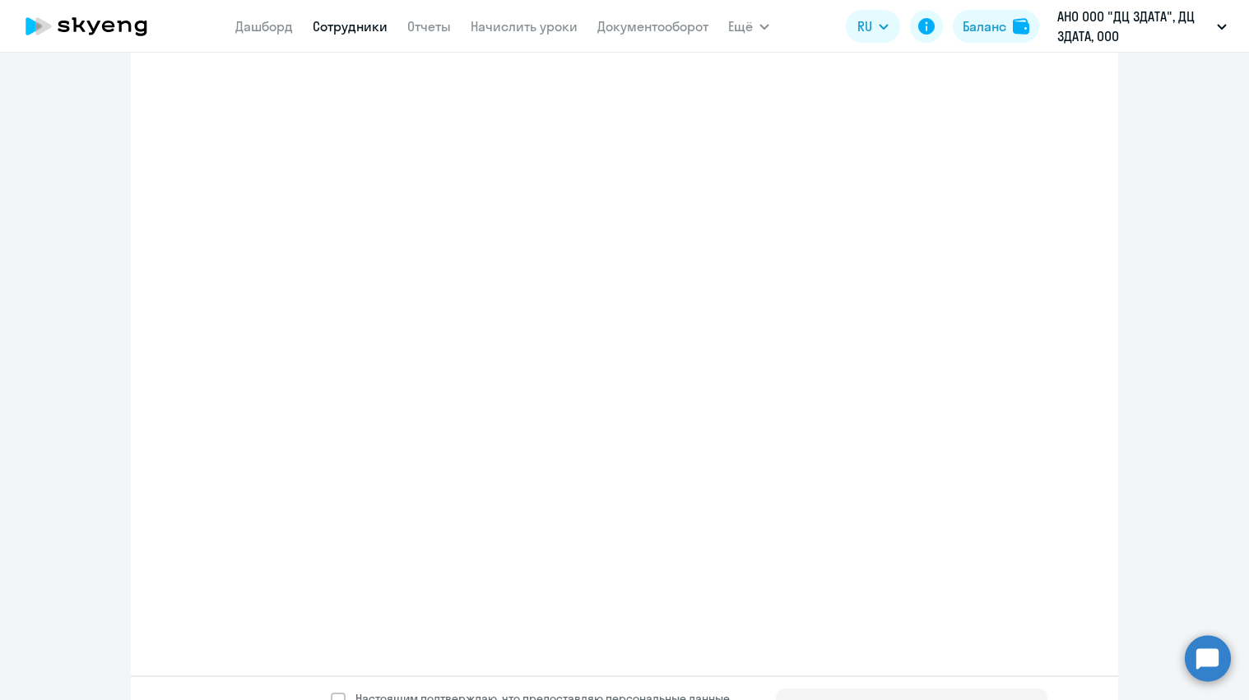
select select "english_adult_not_native_speaker"
select select "3"
select select "english_adult_not_native_speaker"
select select "3"
select select "english_adult_not_native_speaker"
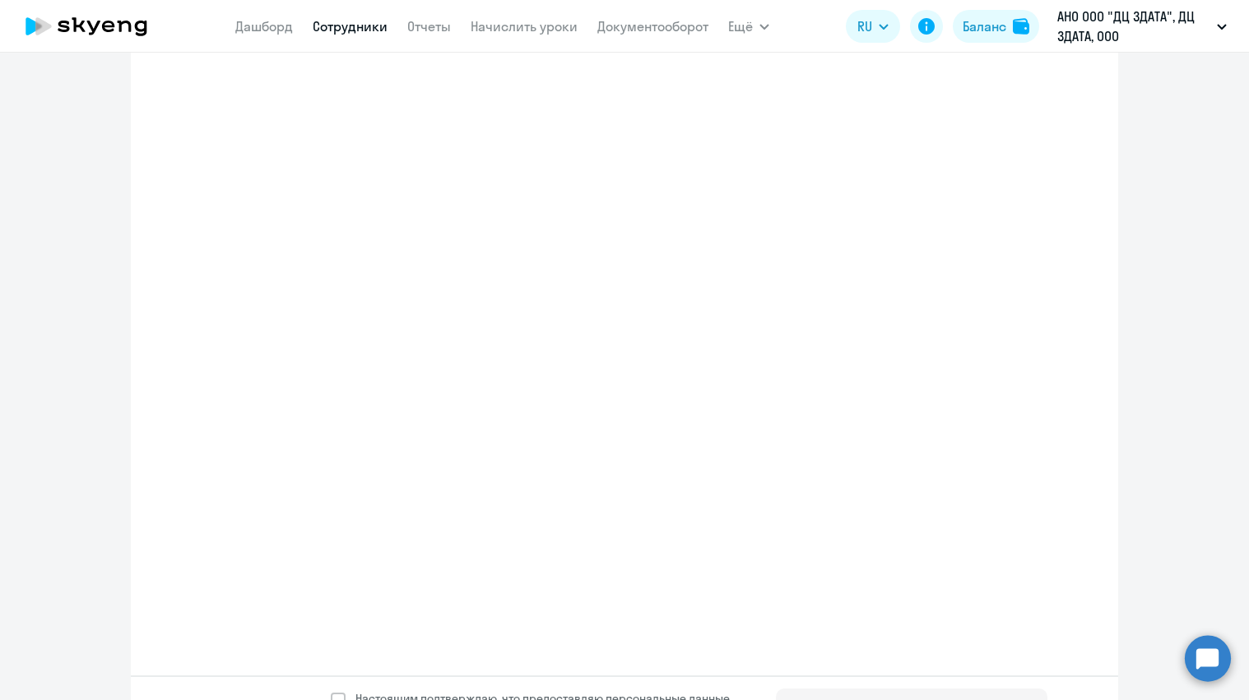
select select "3"
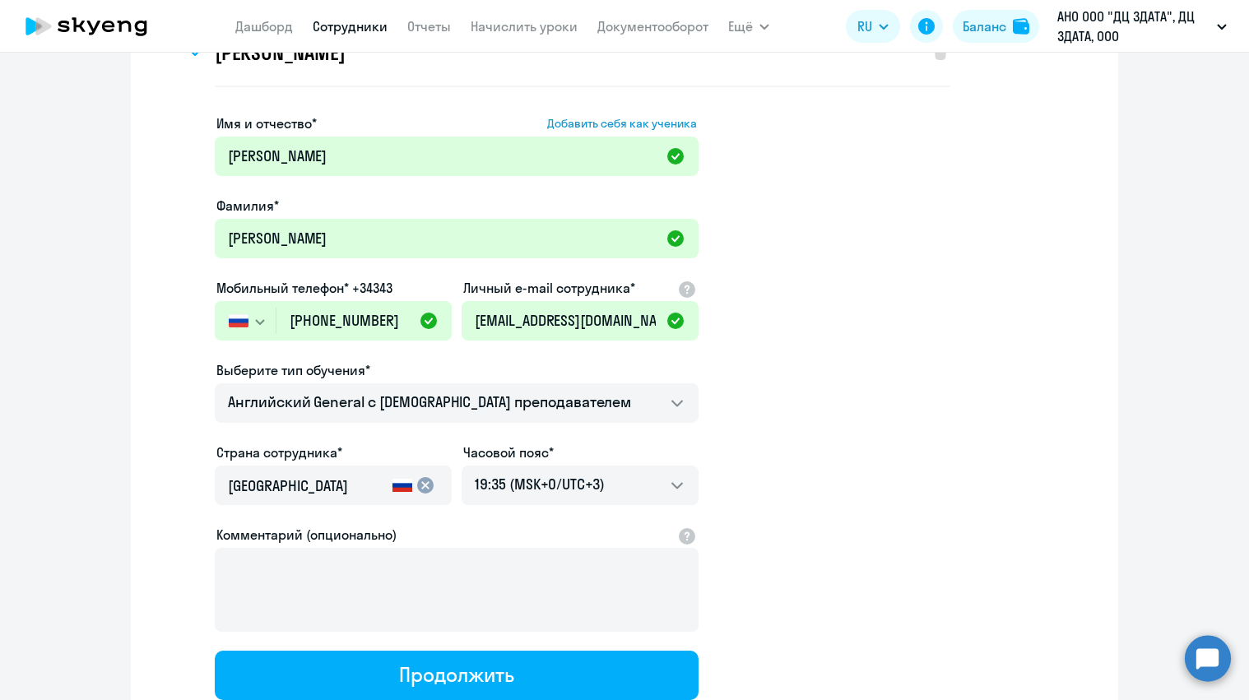
scroll to position [0, 0]
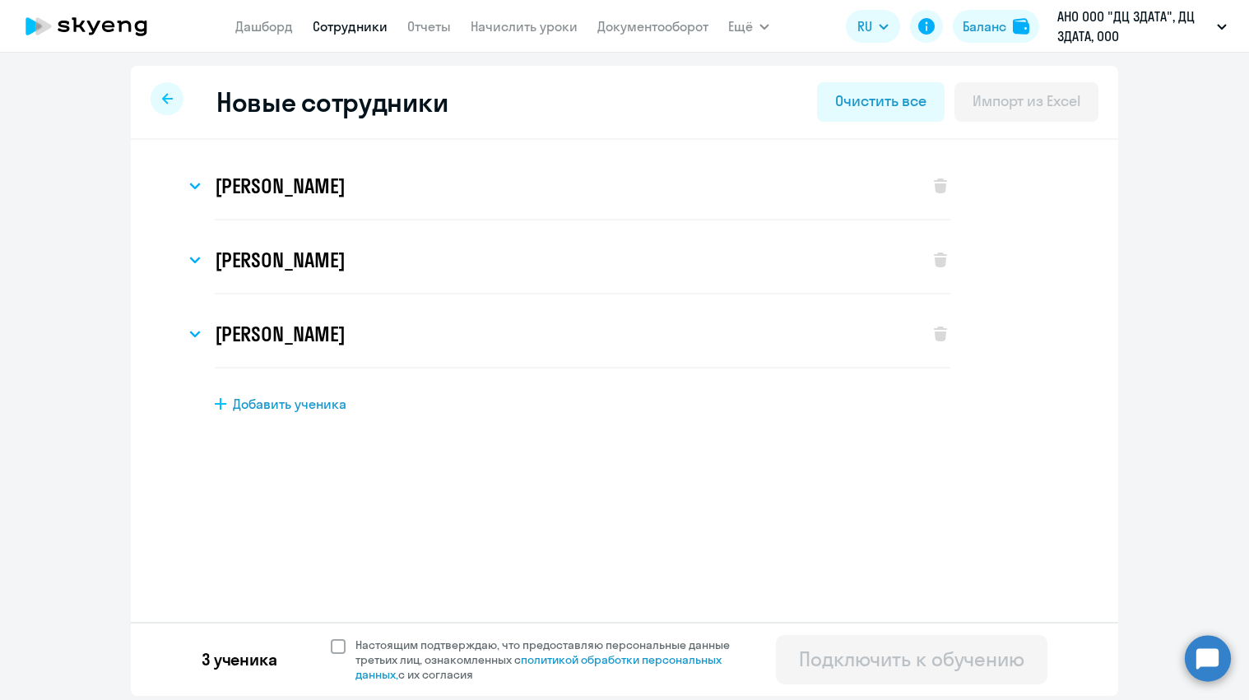
click at [340, 646] on span at bounding box center [338, 646] width 15 height 15
click at [331, 638] on input "Настоящим подтверждаю, что предоставляю персональные данные третьих лиц, ознако…" at bounding box center [330, 637] width 1 height 1
checkbox input "true"
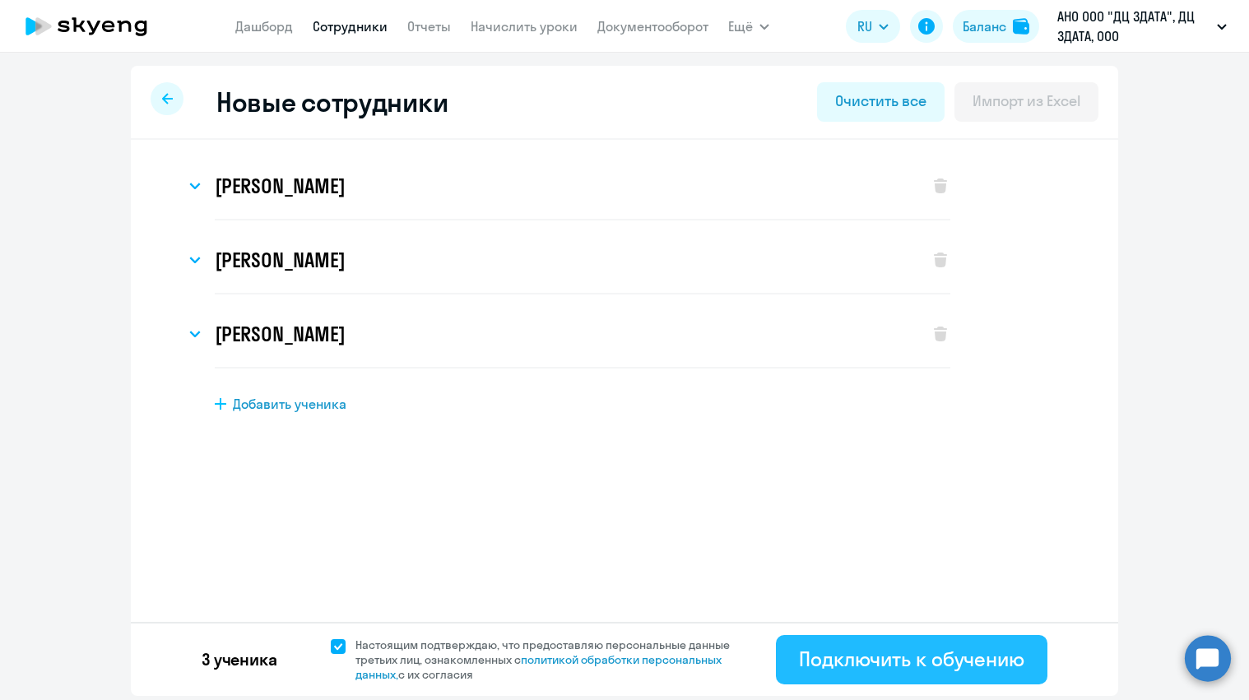
click at [892, 657] on div "Подключить к обучению" at bounding box center [911, 659] width 225 height 26
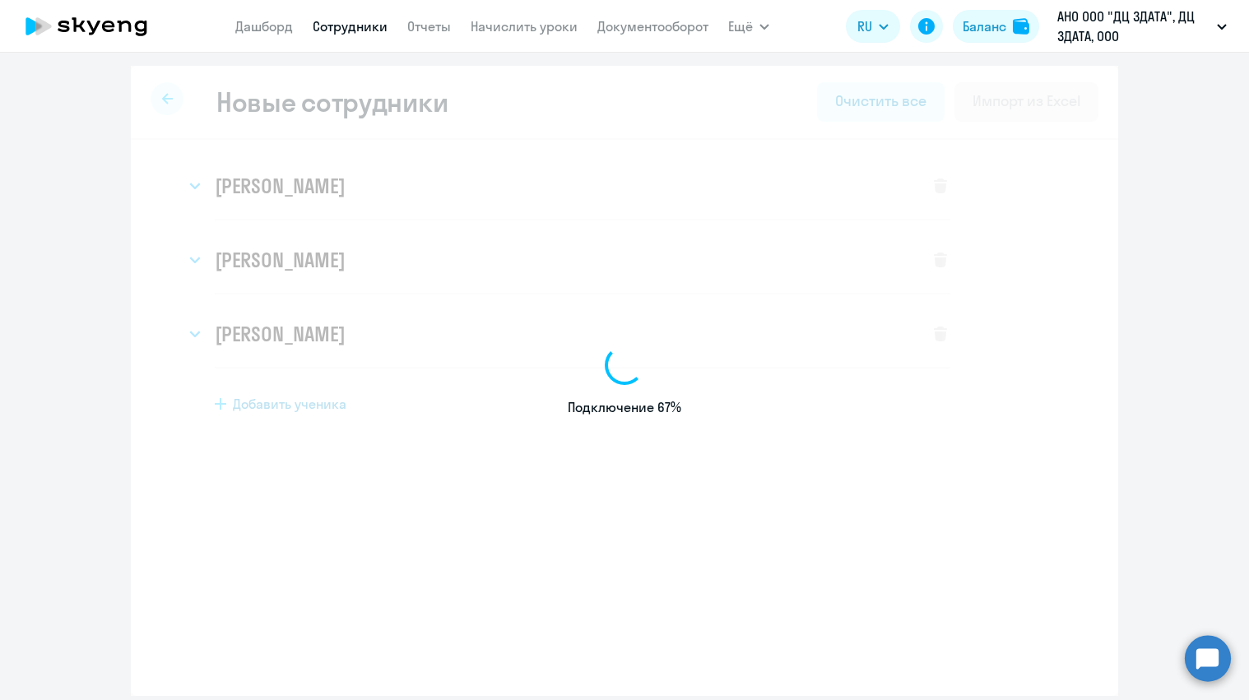
select select "english_adult_not_native_speaker"
select select "3"
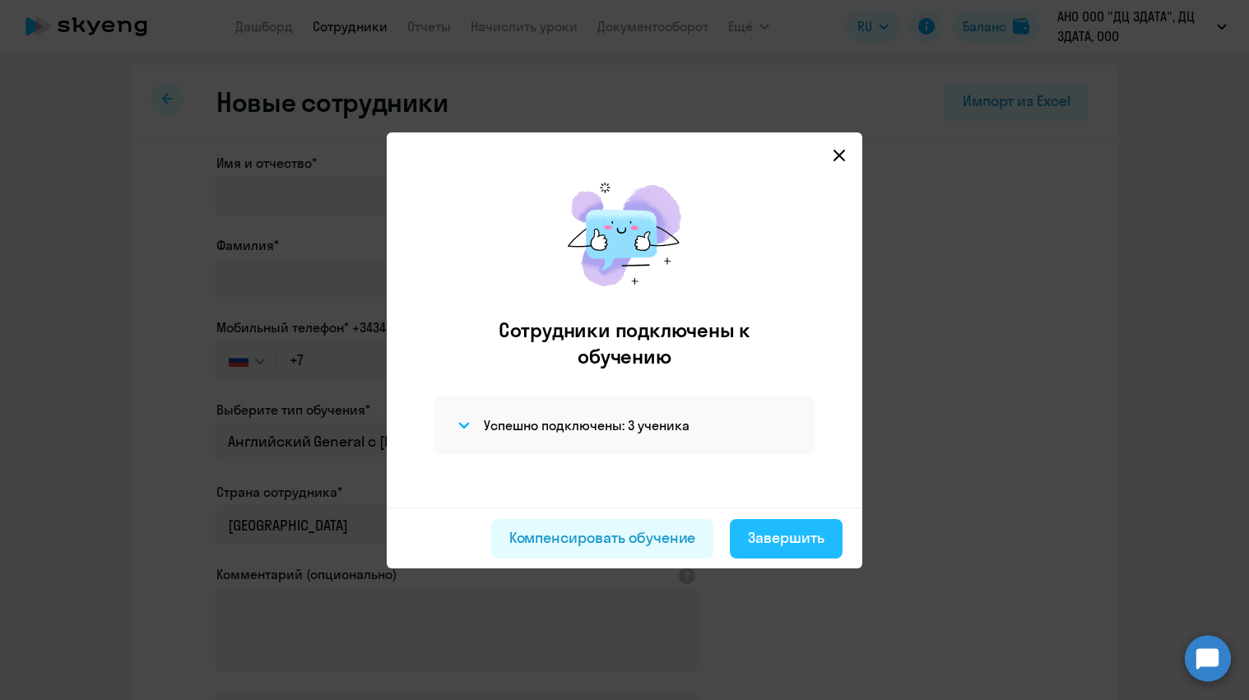
click at [768, 540] on div "Завершить" at bounding box center [786, 537] width 77 height 21
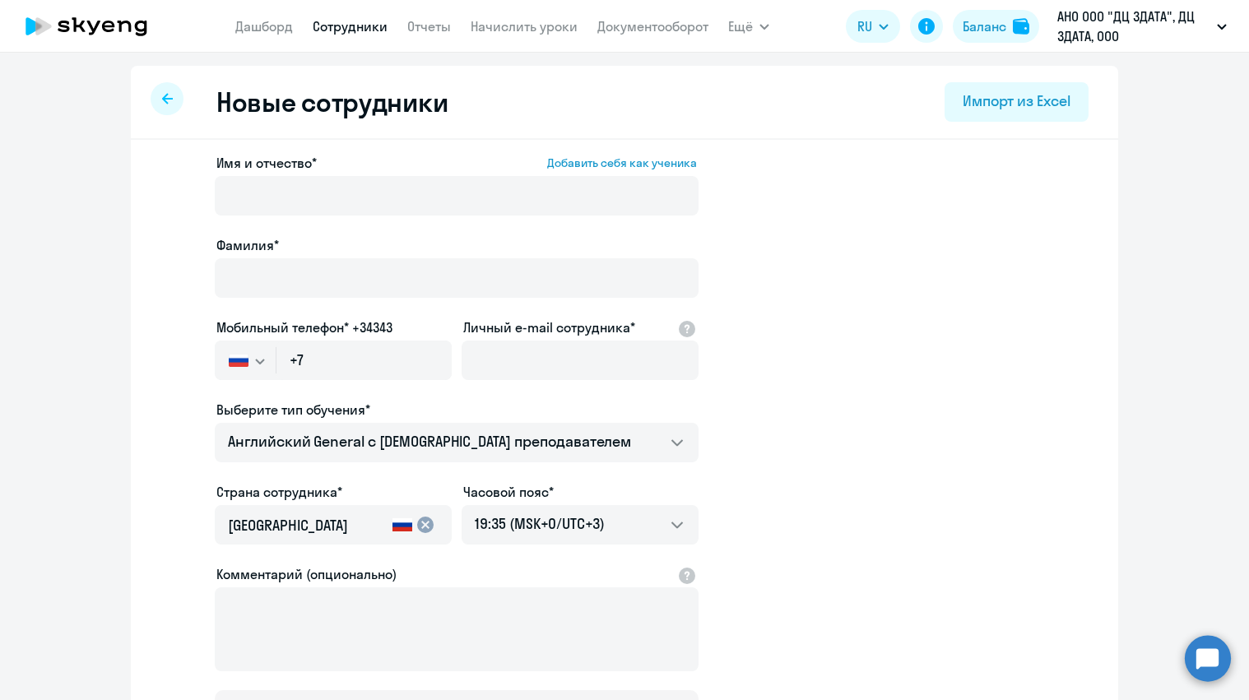
select select "30"
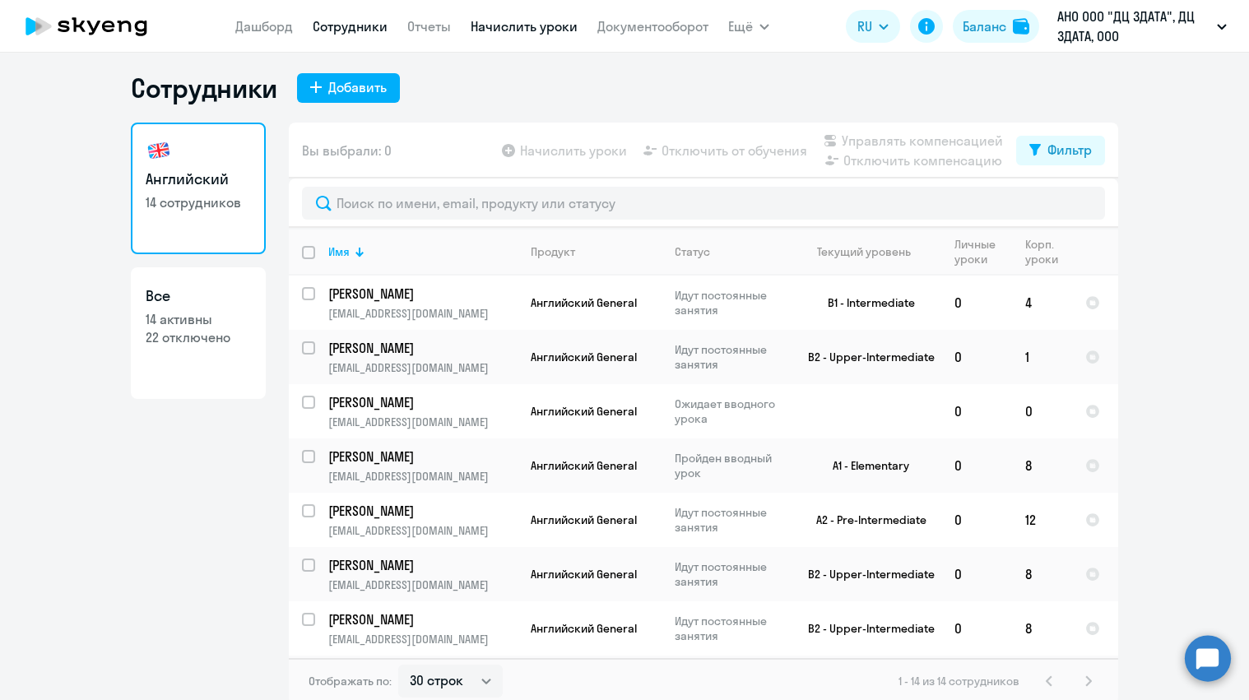
click at [527, 29] on link "Начислить уроки" at bounding box center [524, 26] width 107 height 16
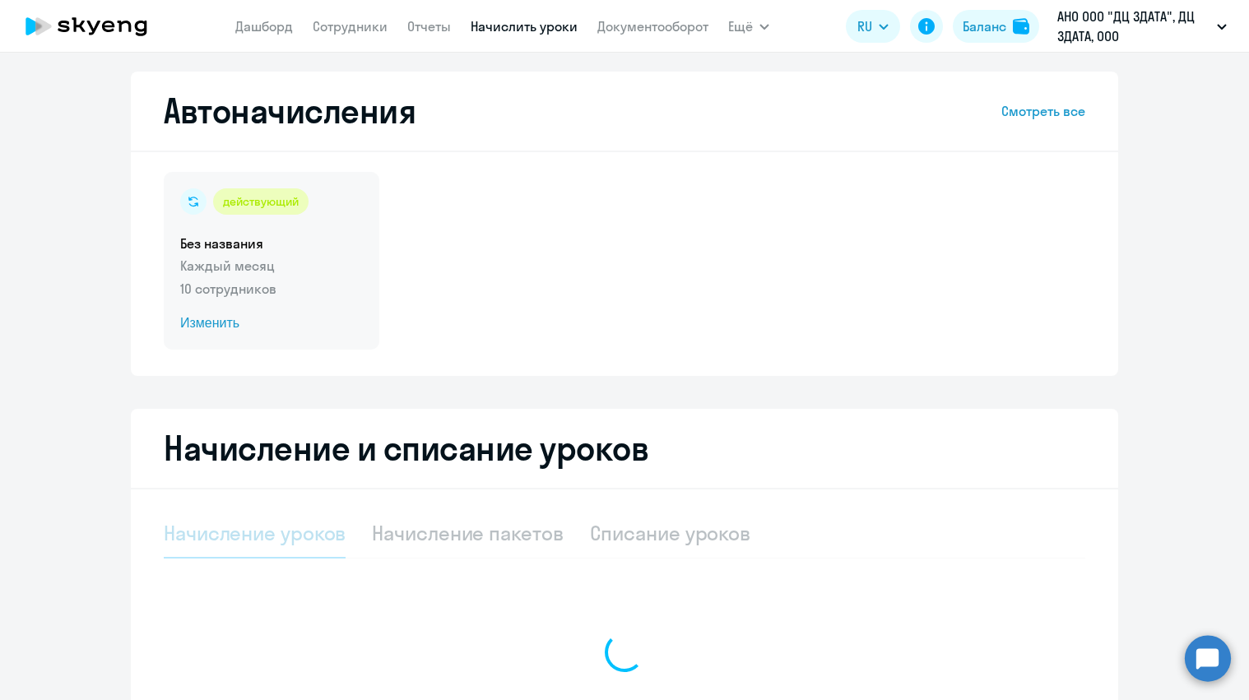
select select "10"
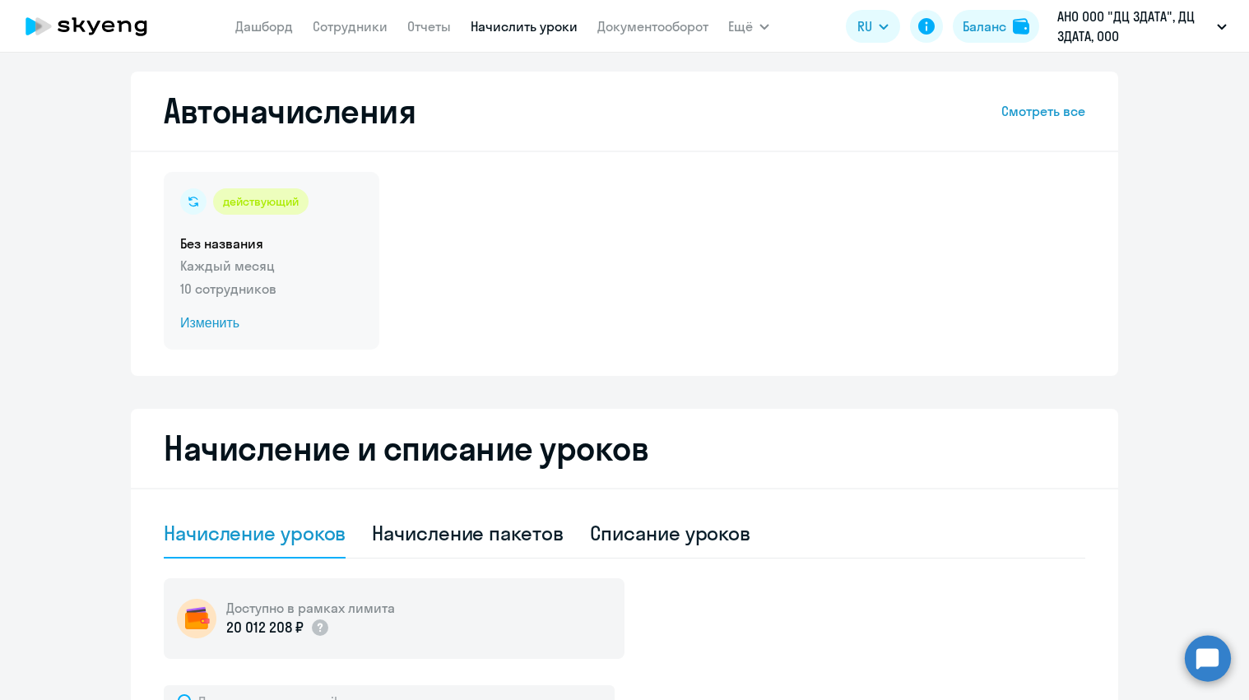
click at [206, 323] on span "Изменить" at bounding box center [271, 323] width 183 height 20
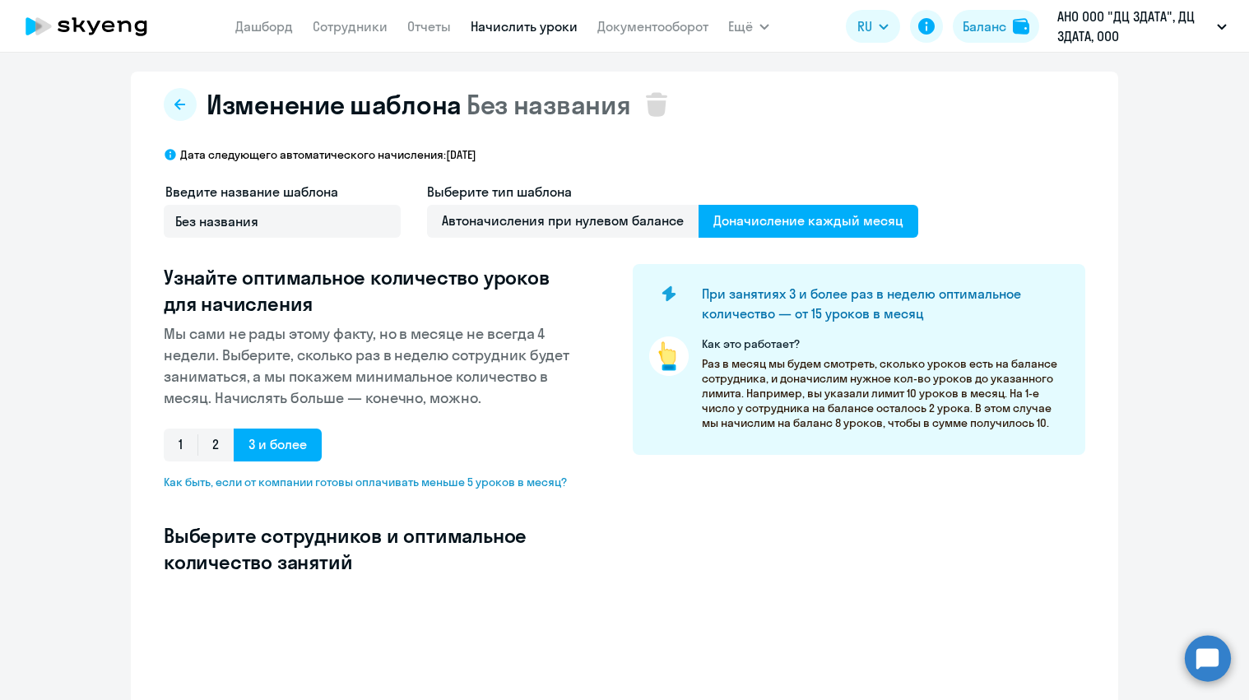
select select "10"
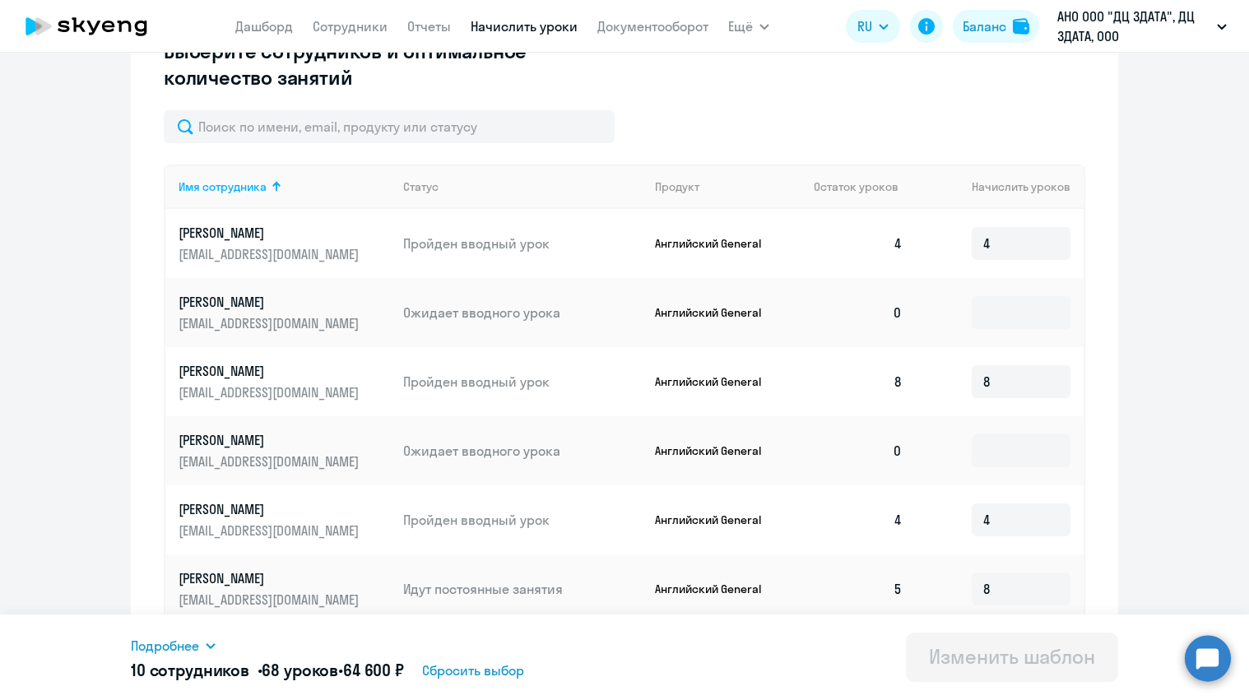
scroll to position [494, 0]
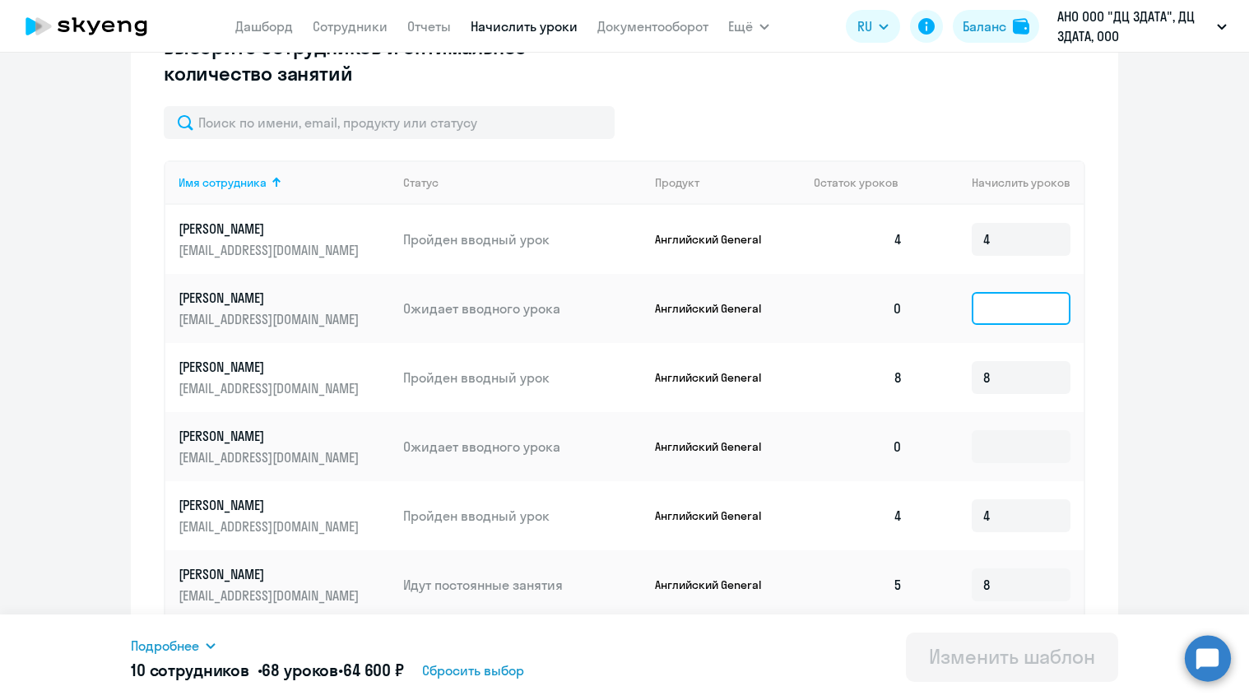
click at [1014, 310] on input at bounding box center [1021, 308] width 99 height 33
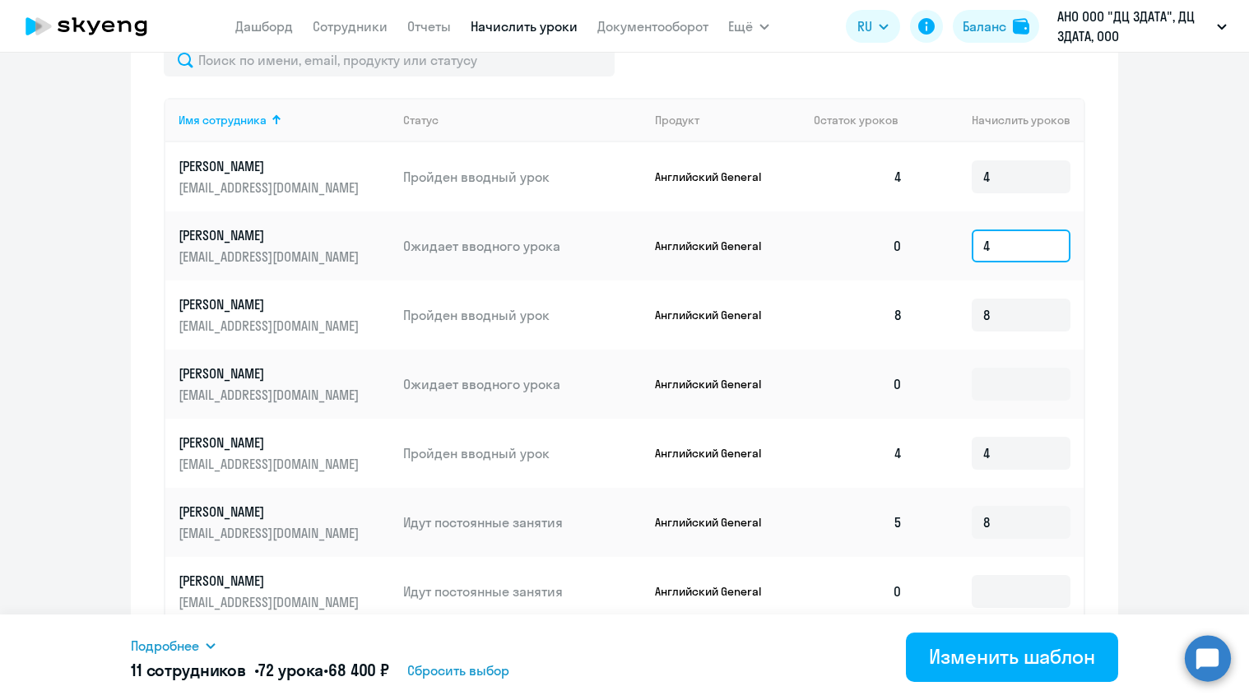
scroll to position [586, 0]
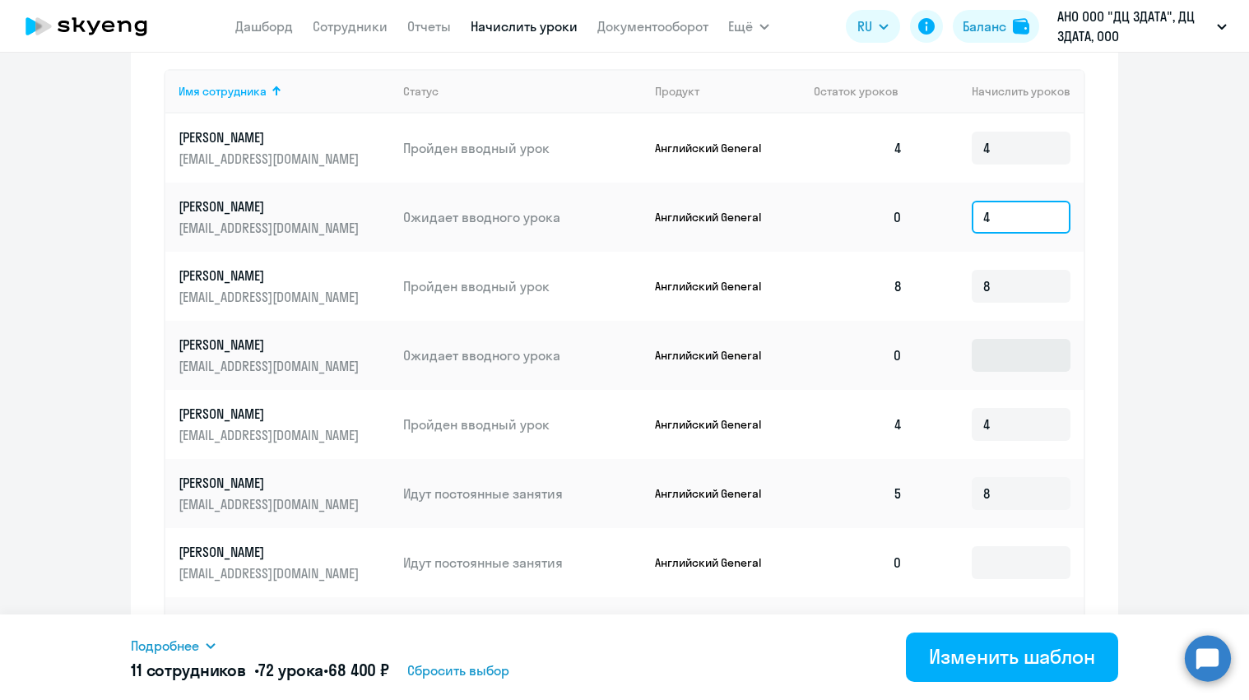
type input "4"
click at [1024, 352] on input at bounding box center [1021, 355] width 99 height 33
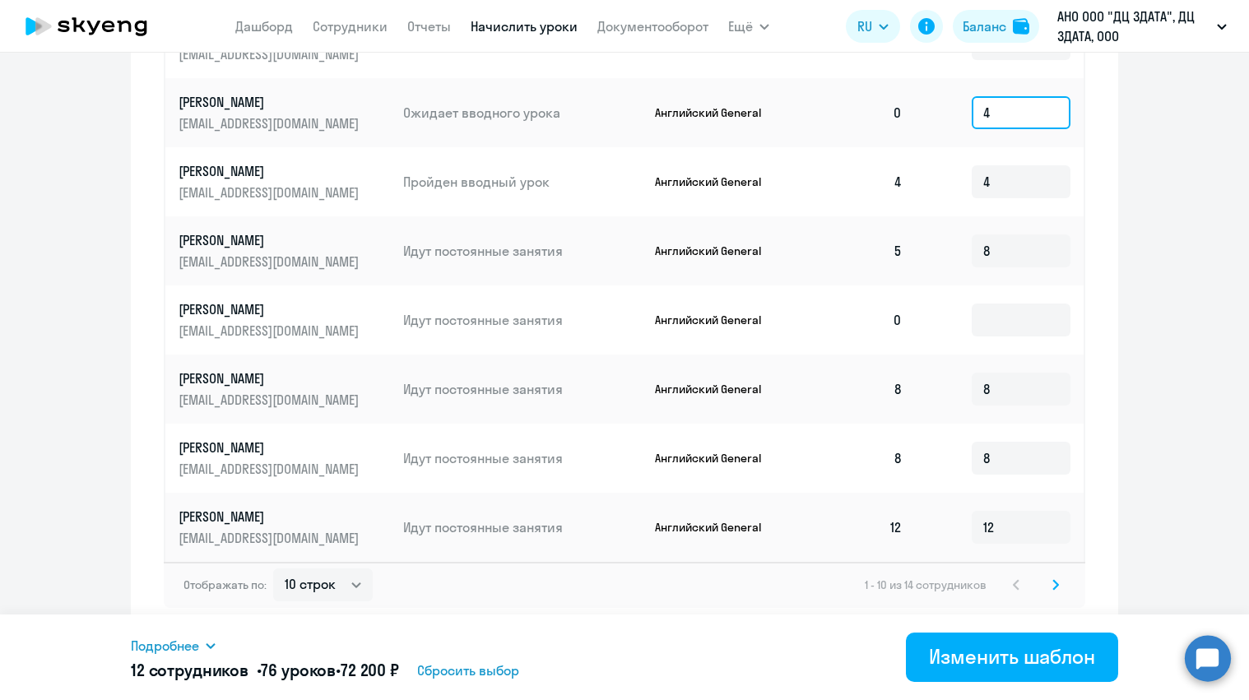
scroll to position [828, 0]
type input "4"
select select "50"
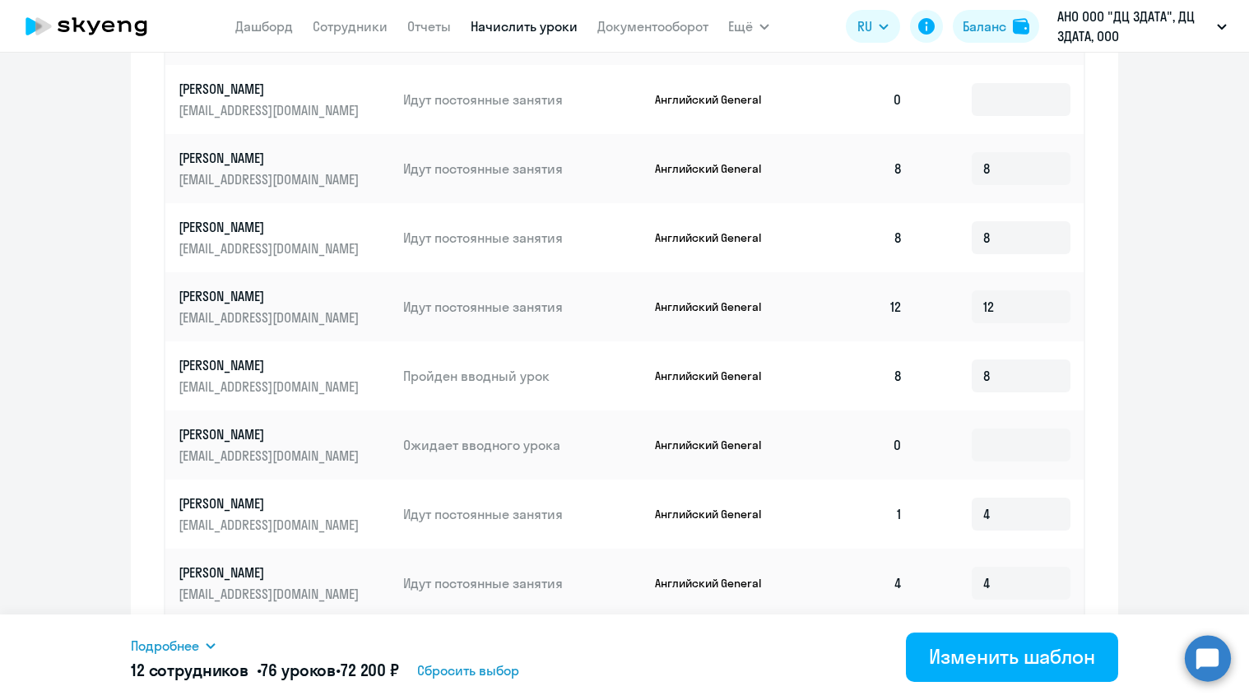
scroll to position [828, 0]
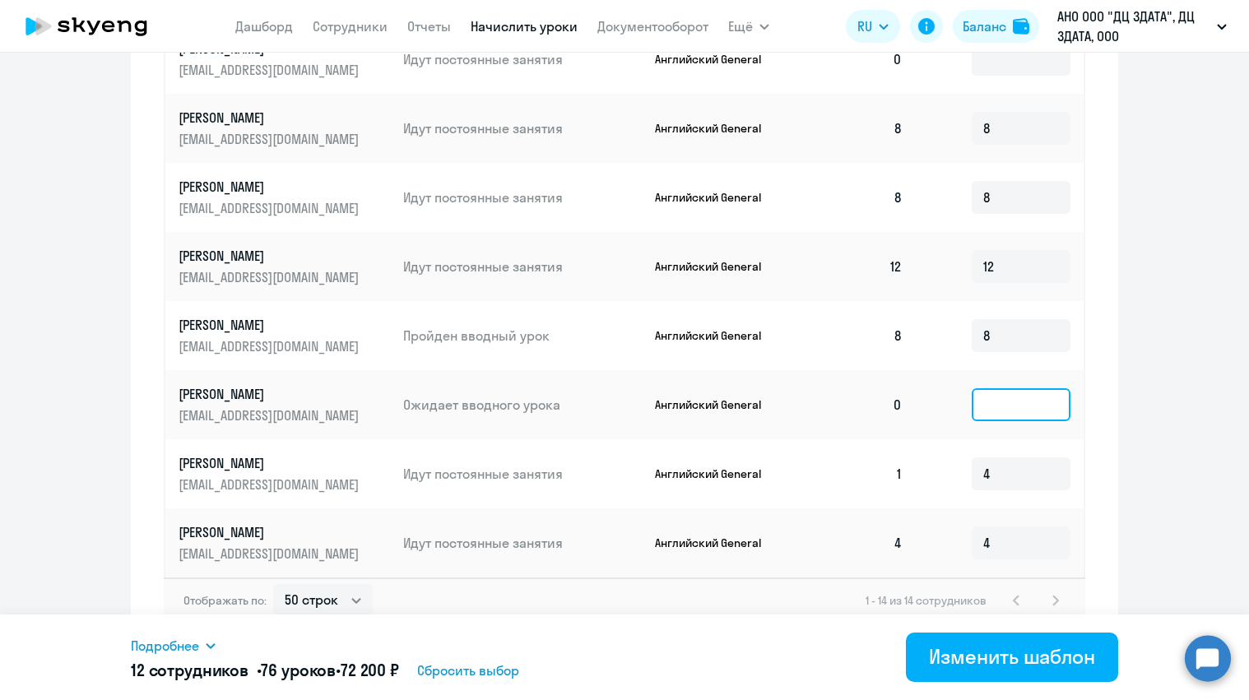
click at [1014, 409] on input at bounding box center [1021, 404] width 99 height 33
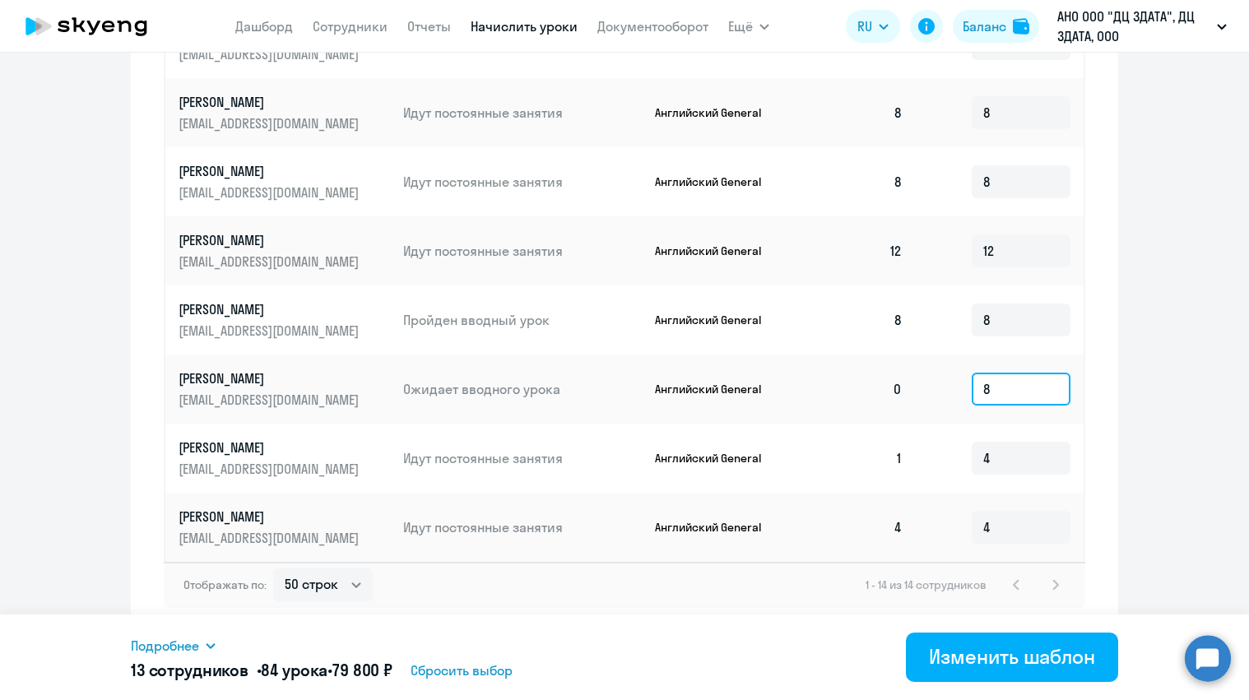
scroll to position [843, 0]
type input "8"
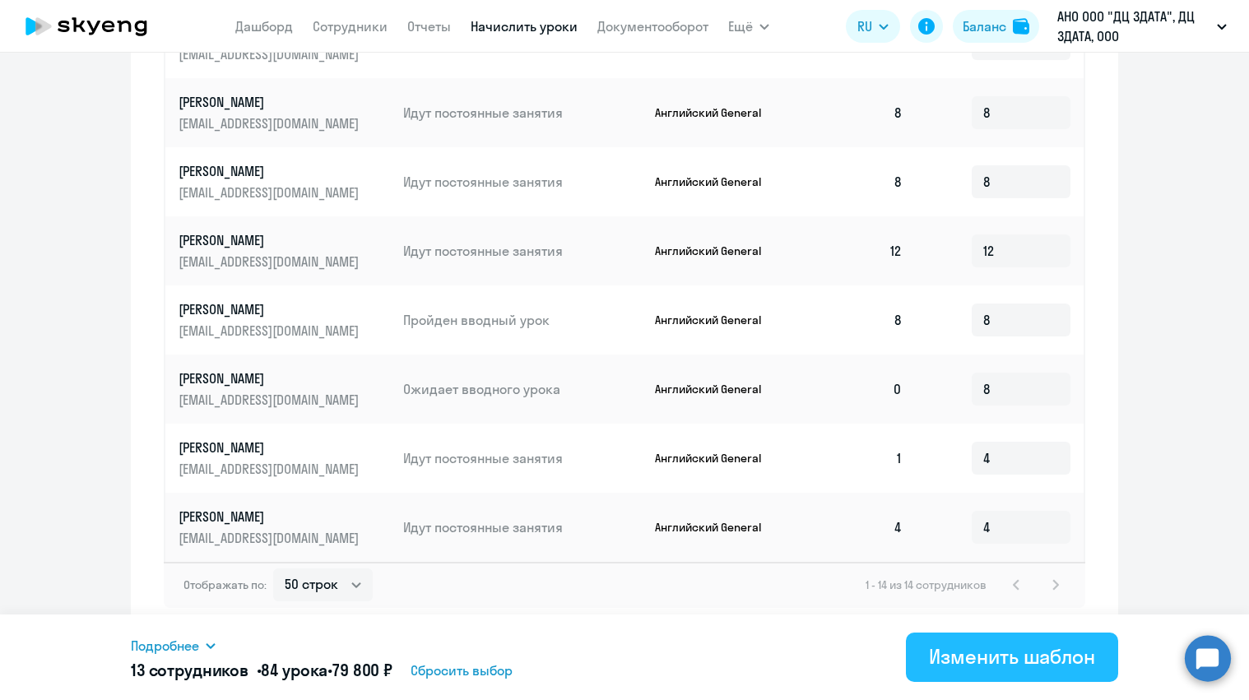
click at [985, 663] on div "Изменить шаблон" at bounding box center [1012, 656] width 166 height 26
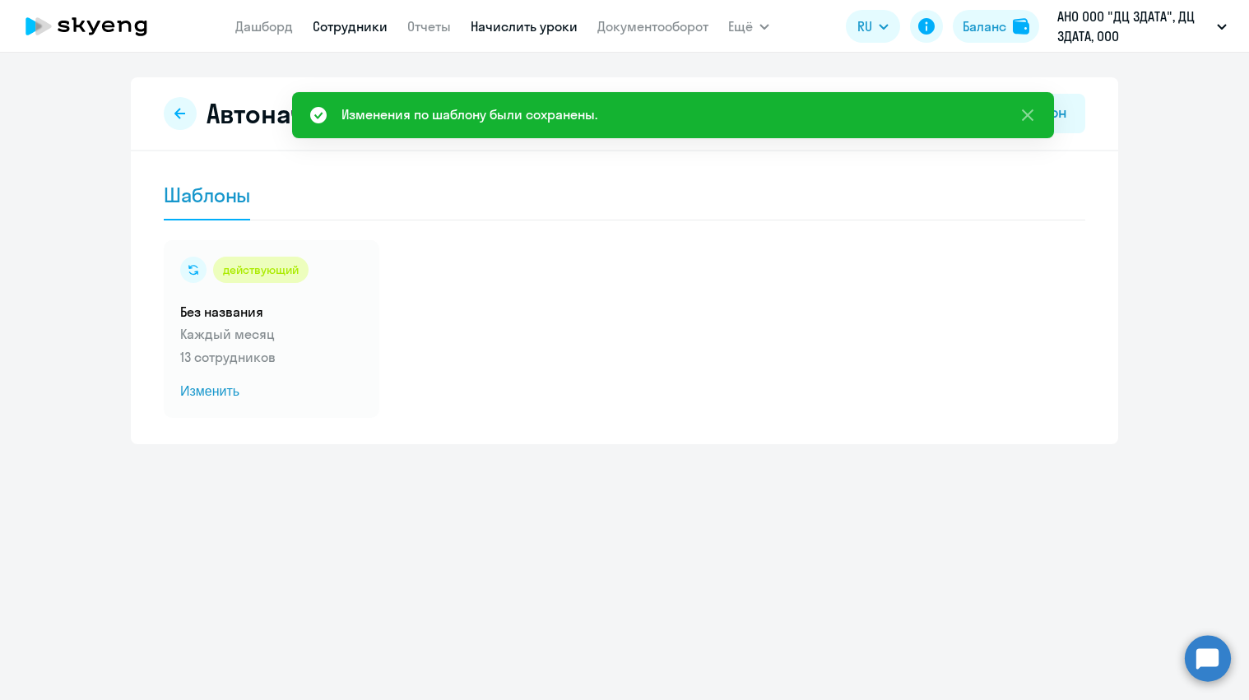
click at [355, 30] on link "Сотрудники" at bounding box center [350, 26] width 75 height 16
select select "30"
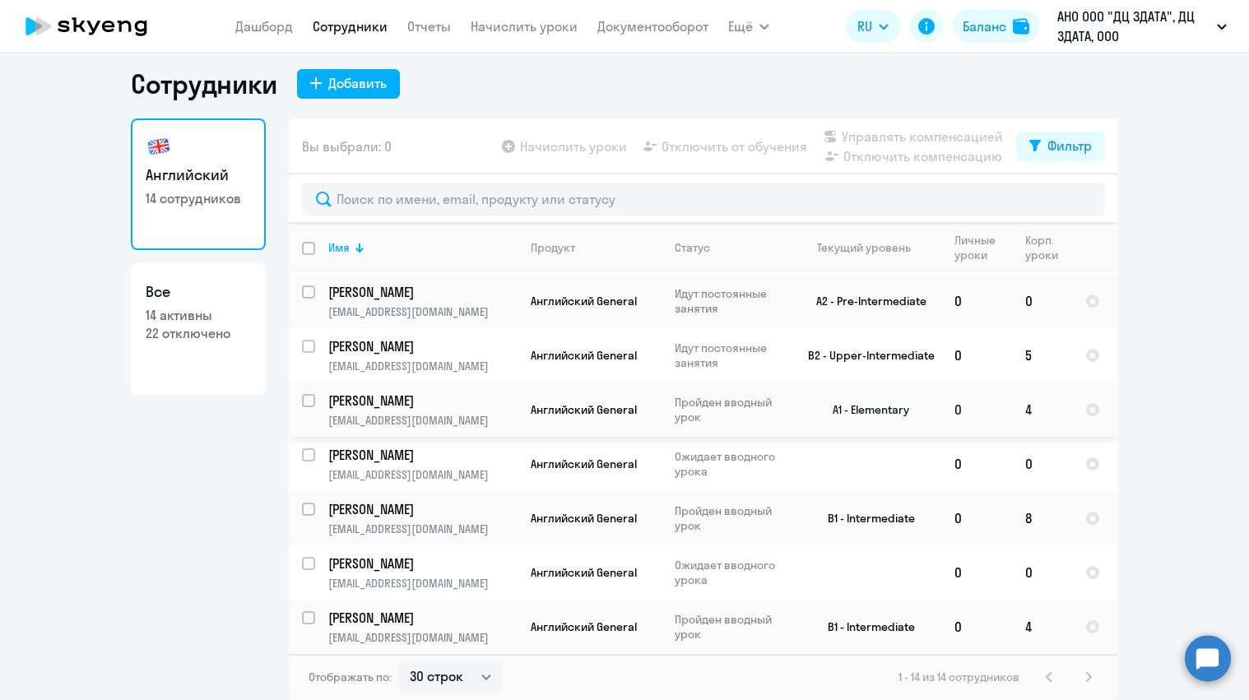
scroll to position [10, 0]
click at [516, 32] on link "Начислить уроки" at bounding box center [524, 26] width 107 height 16
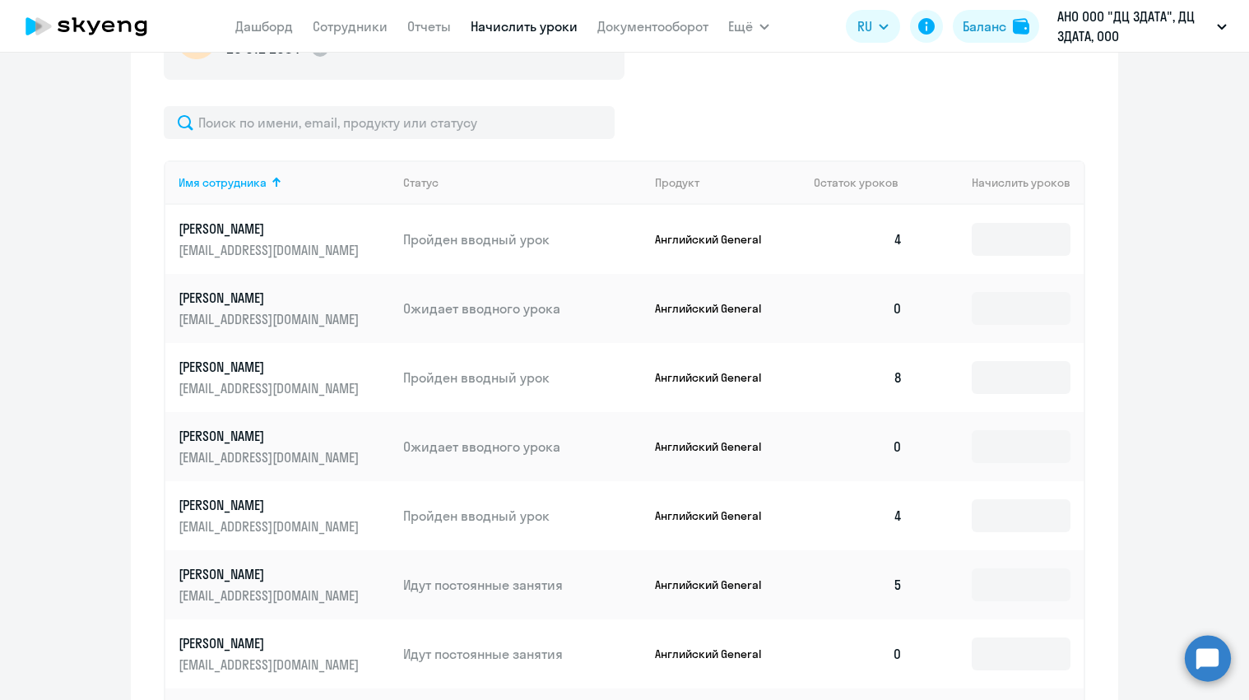
scroll to position [594, 0]
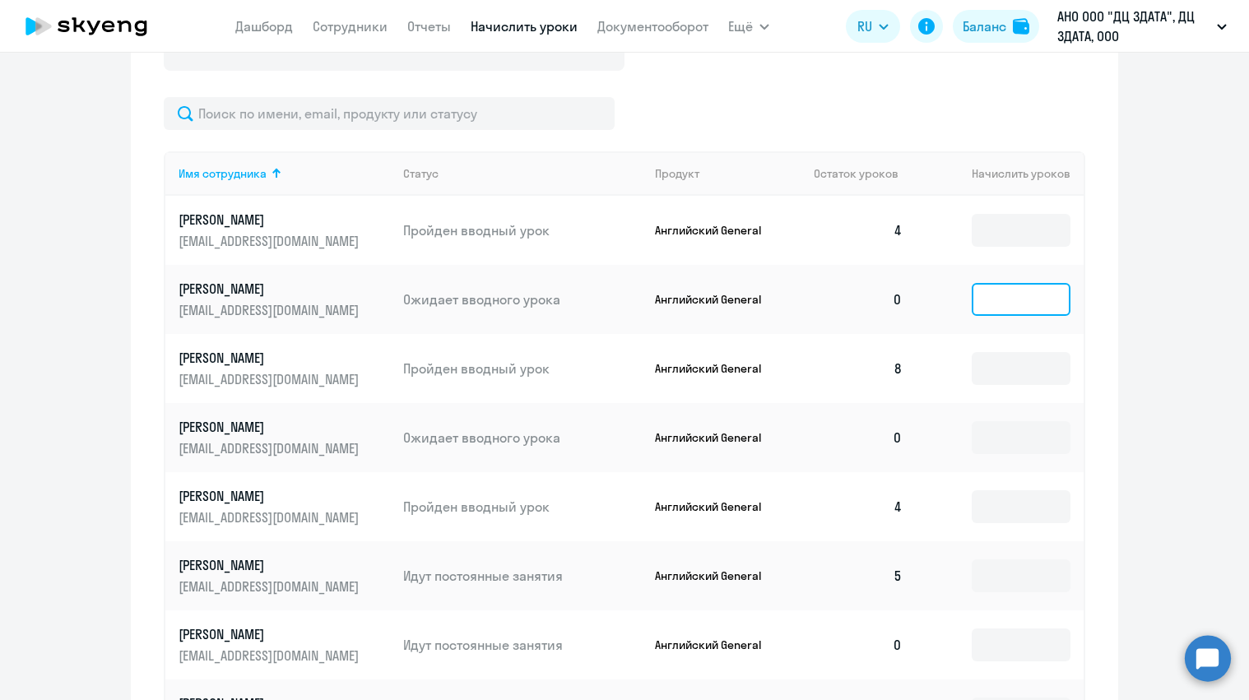
click at [1015, 299] on input at bounding box center [1021, 299] width 99 height 33
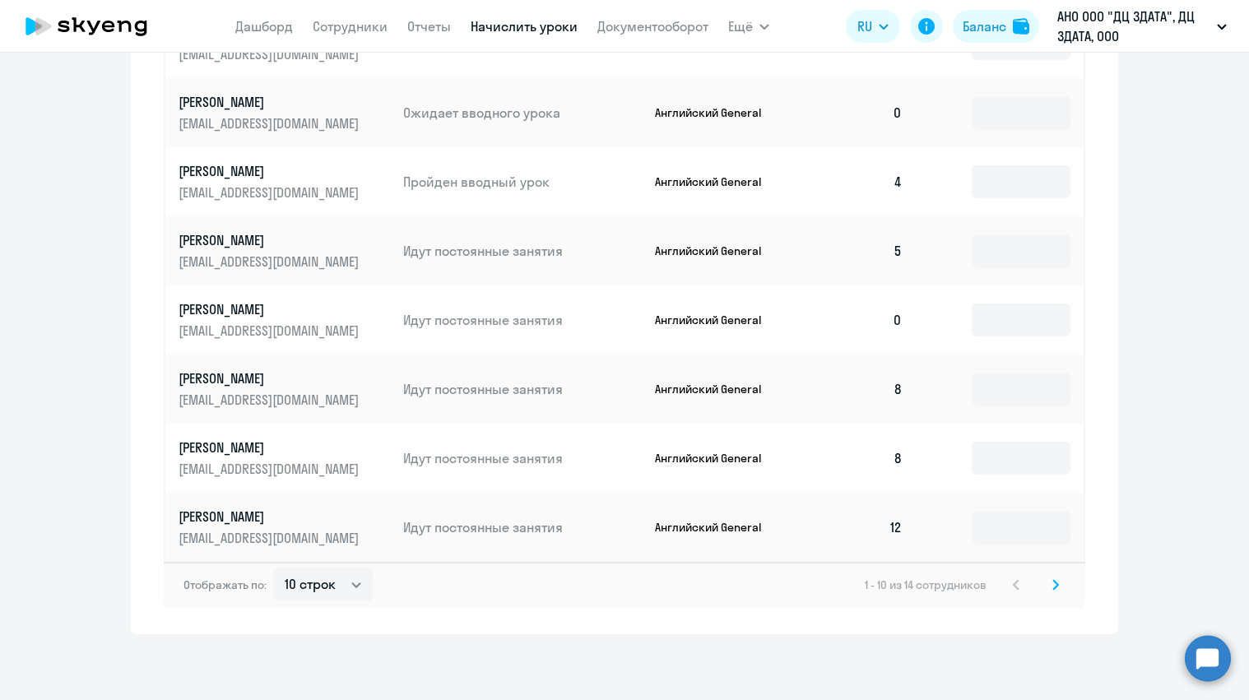
scroll to position [919, 0]
select select "50"
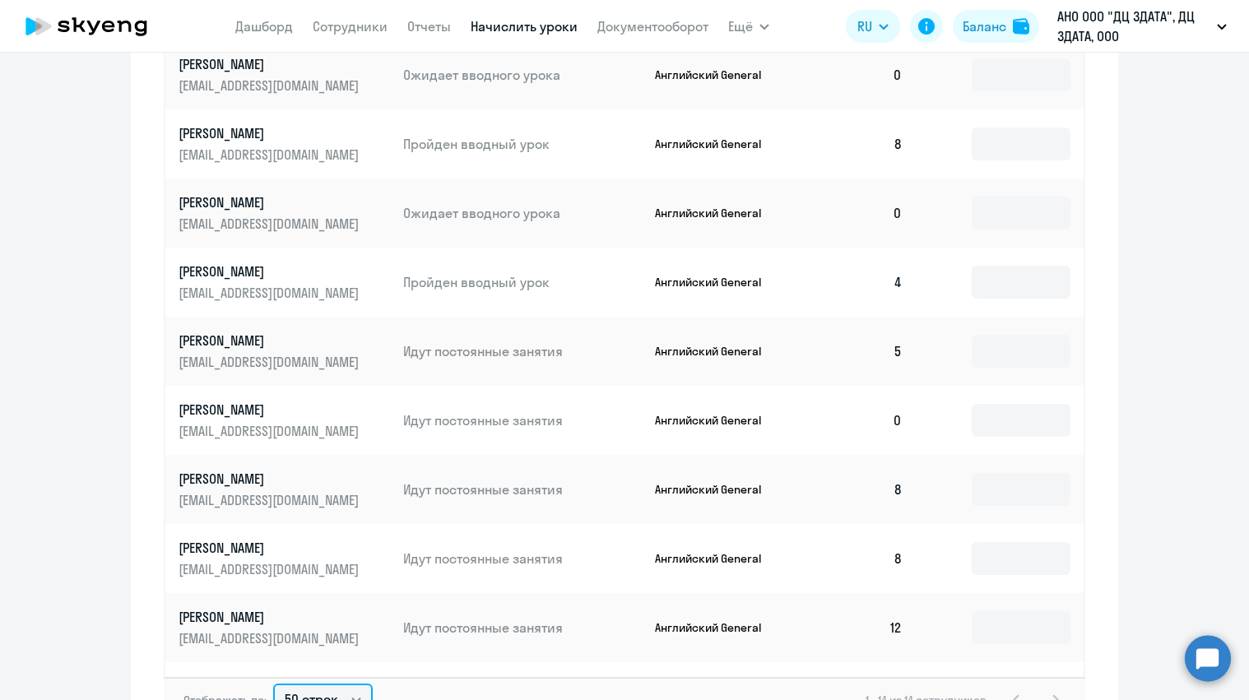
scroll to position [0, 0]
